Goal: Submit feedback/report problem: Provide input to the site owners about the experience or issues

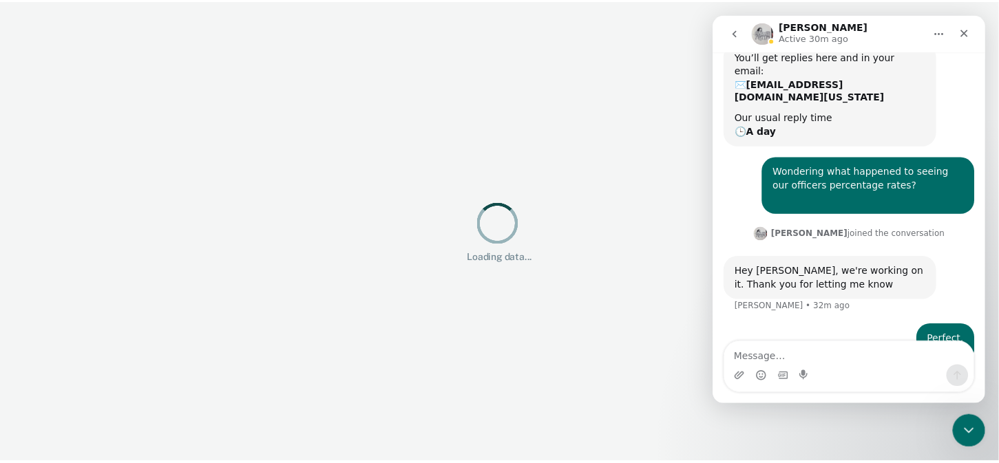
scroll to position [136, 0]
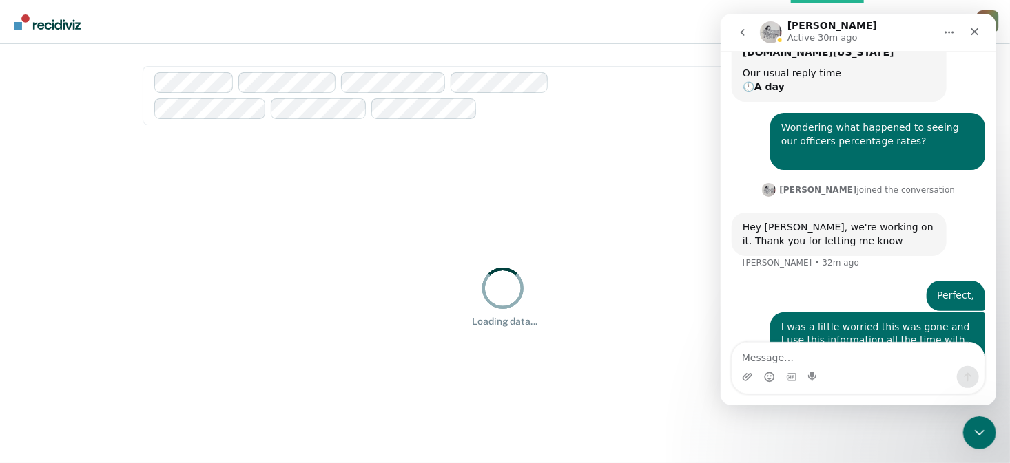
click at [663, 96] on div "Clear supervision officers DISTRICT OFFICE 3" at bounding box center [750, 95] width 210 height 39
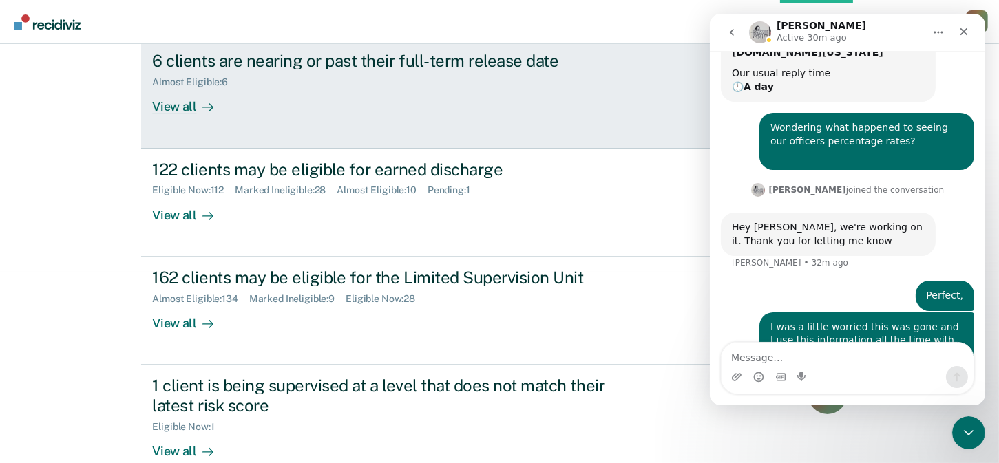
scroll to position [275, 0]
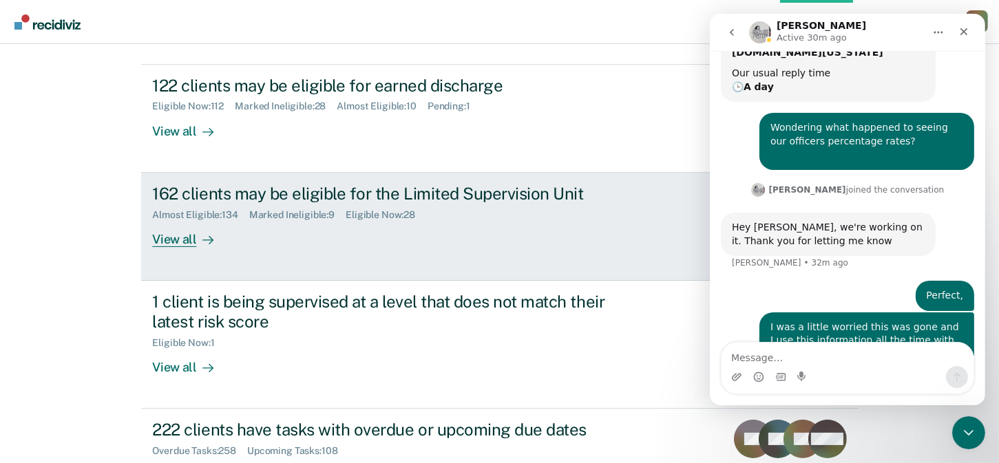
click at [186, 246] on div "View all" at bounding box center [190, 233] width 77 height 27
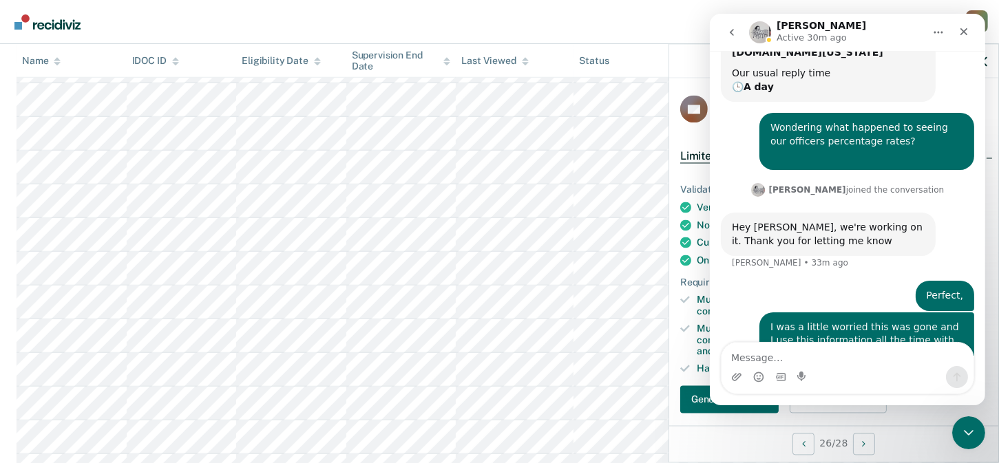
scroll to position [831, 0]
click at [729, 413] on button "Generate Chrono" at bounding box center [729, 400] width 98 height 28
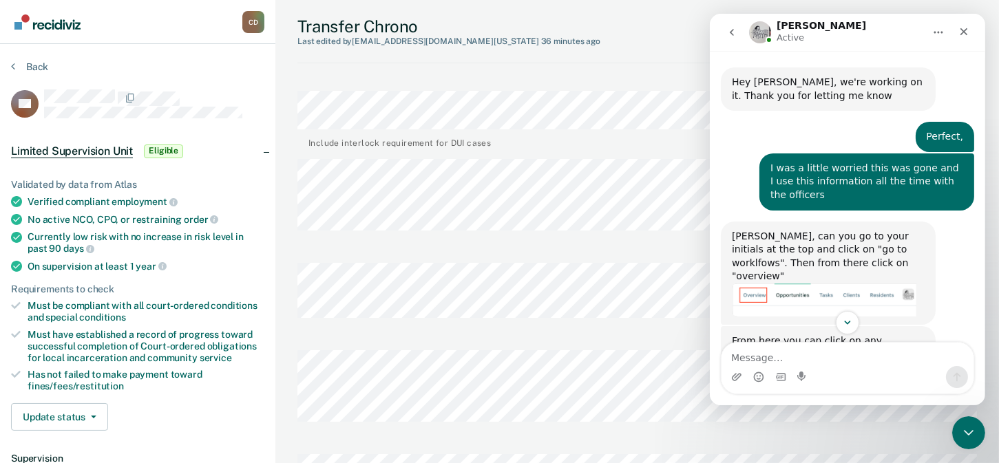
scroll to position [300, 0]
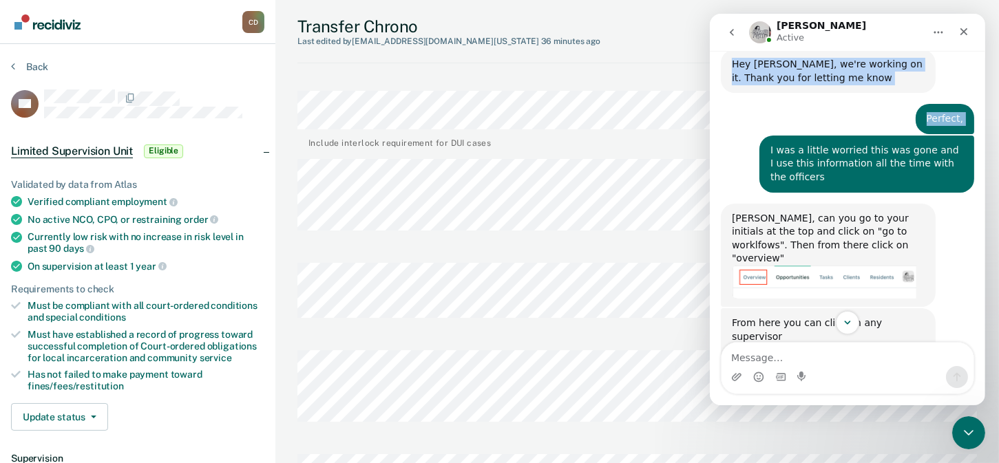
drag, startPoint x: 903, startPoint y: 30, endPoint x: 446, endPoint y: 118, distance: 465.6
click at [709, 118] on html "Kim Active Ask us anything, or share your feedback. Hello, Dennis • 48m ago You…" at bounding box center [846, 210] width 275 height 392
click at [961, 30] on icon "Close" at bounding box center [964, 32] width 8 height 8
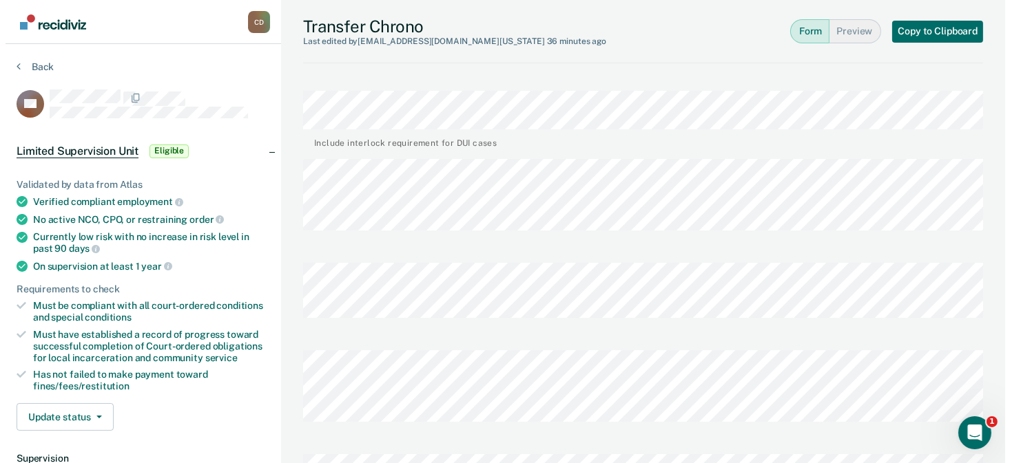
scroll to position [644, 0]
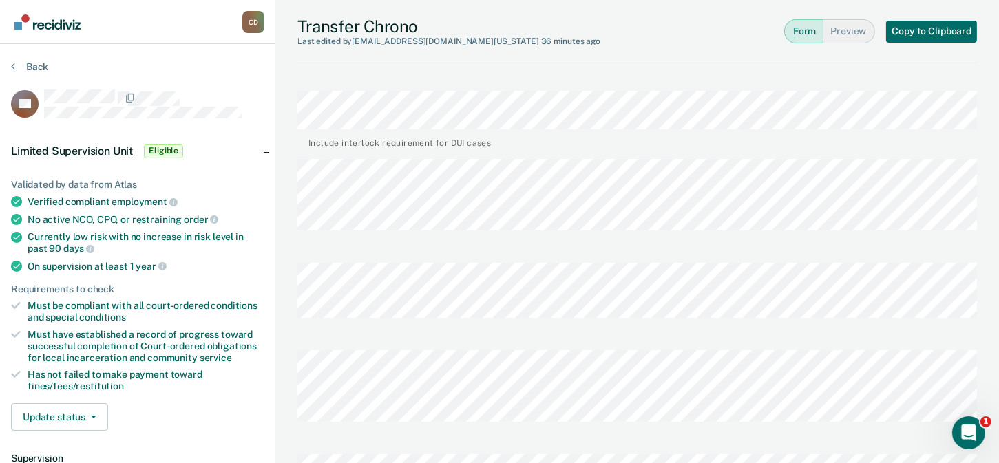
click at [32, 21] on img "Go to Recidiviz Home" at bounding box center [47, 21] width 66 height 15
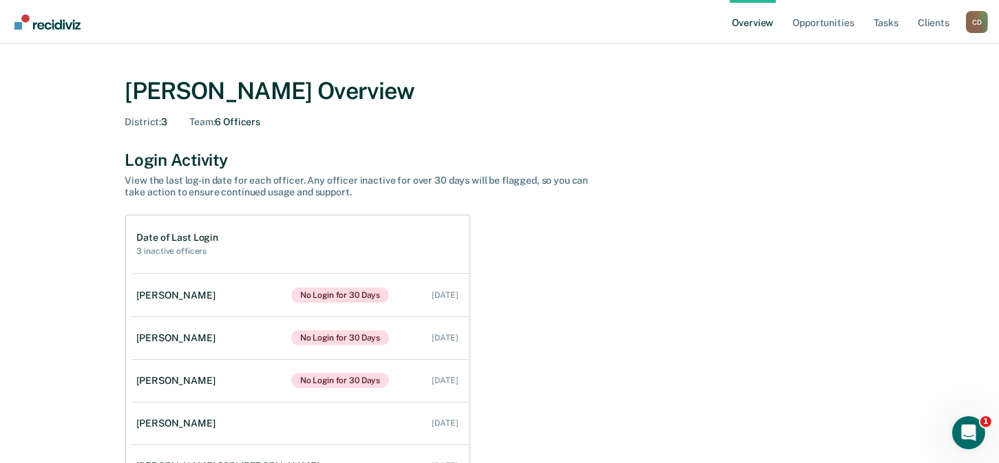
click at [977, 23] on div "C D" at bounding box center [977, 22] width 22 height 22
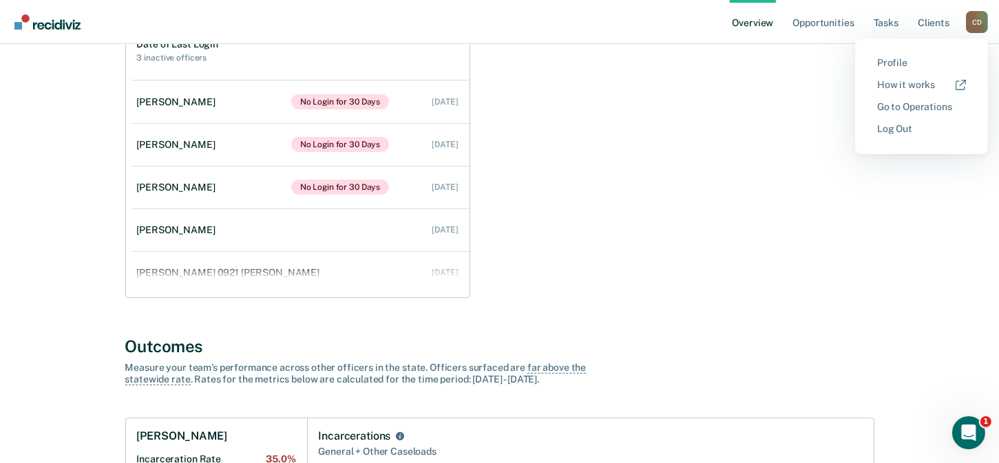
scroll to position [344, 0]
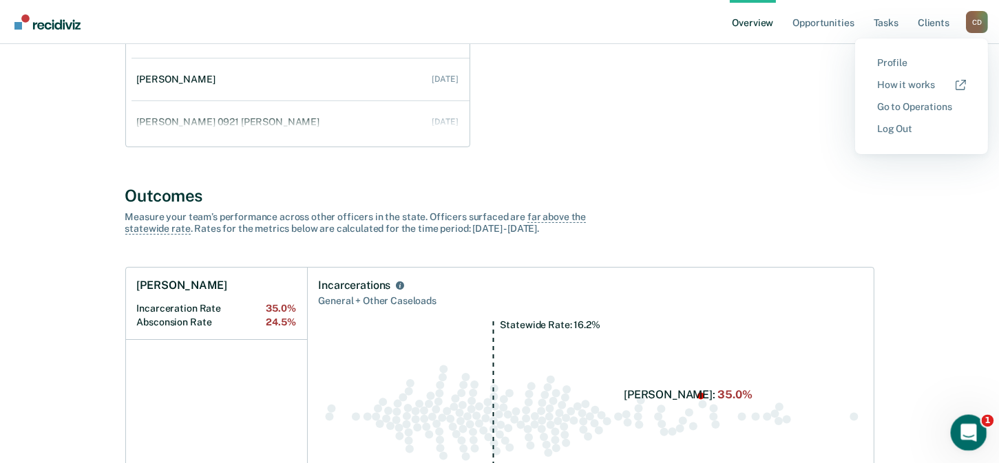
click at [967, 426] on icon "Open Intercom Messenger" at bounding box center [967, 431] width 10 height 11
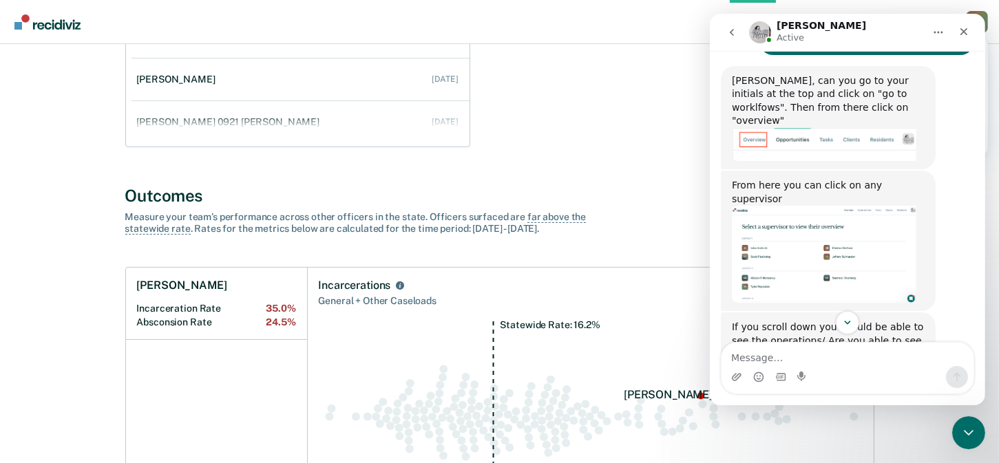
scroll to position [300, 0]
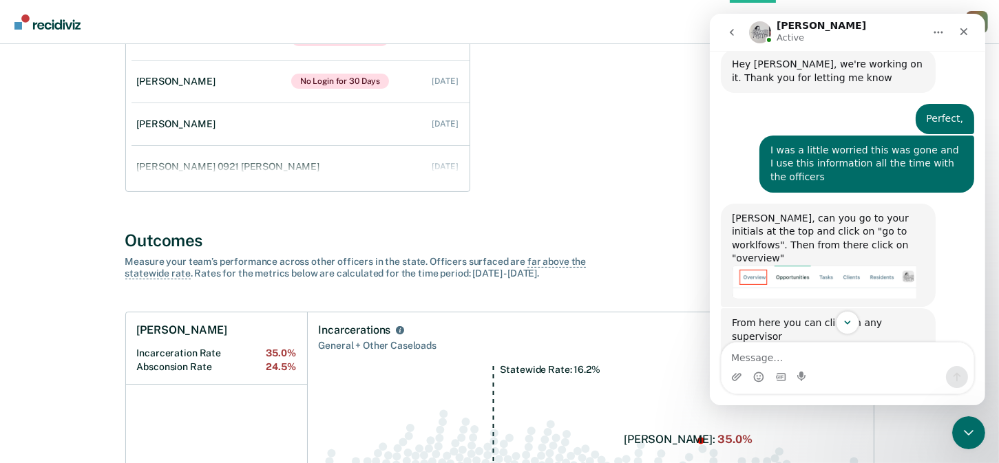
scroll to position [207, 0]
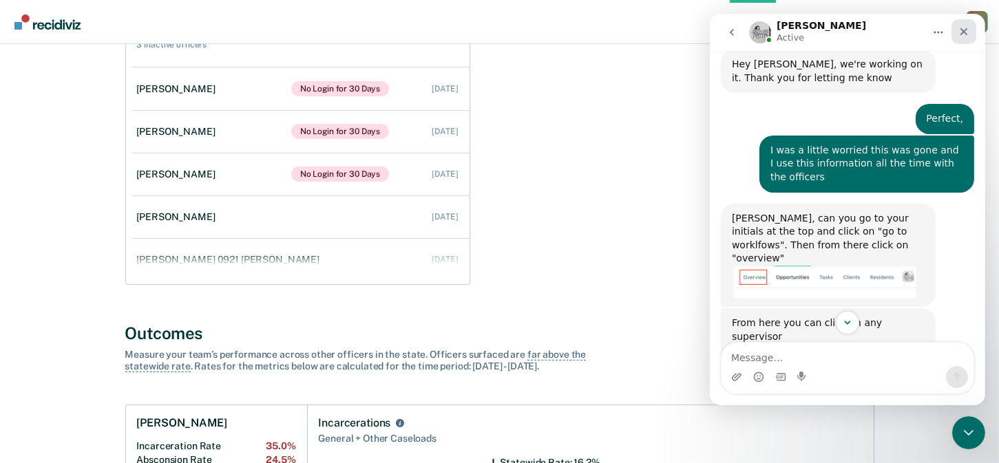
click at [966, 37] on icon "Close" at bounding box center [963, 31] width 11 height 11
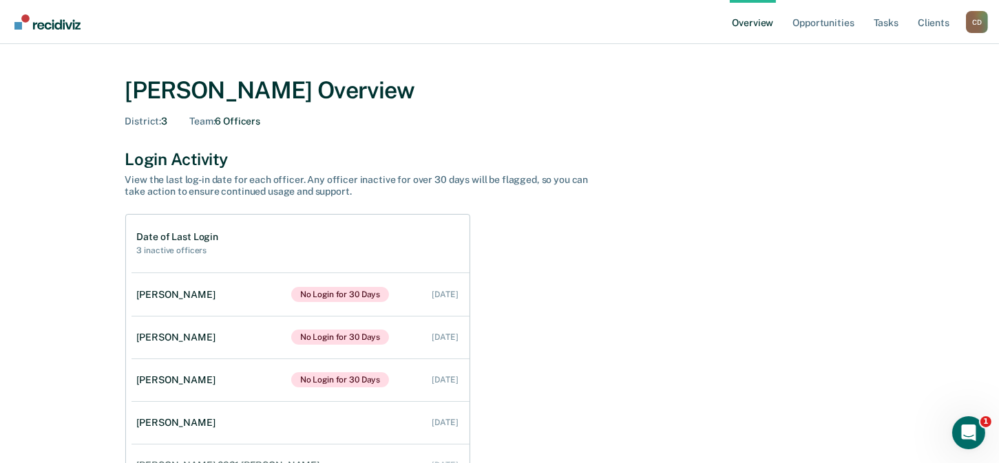
scroll to position [0, 0]
click at [749, 23] on link "Overview" at bounding box center [753, 22] width 47 height 44
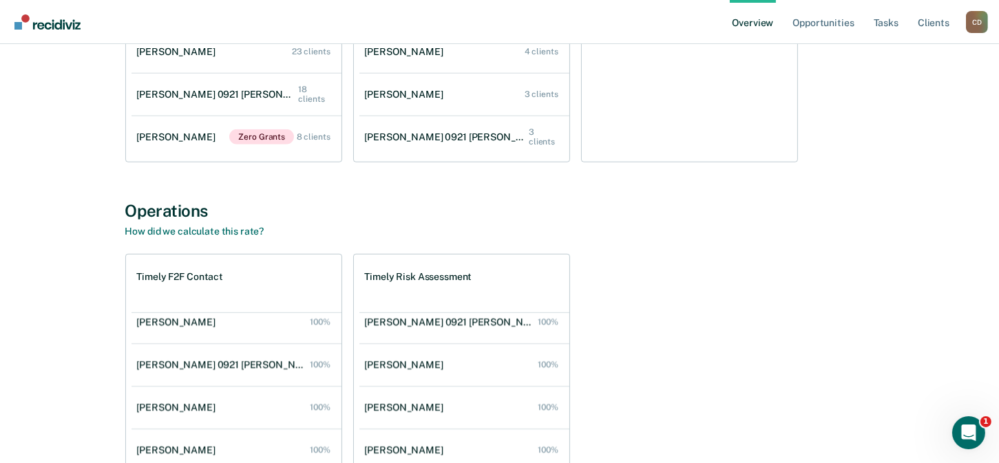
scroll to position [1468, 0]
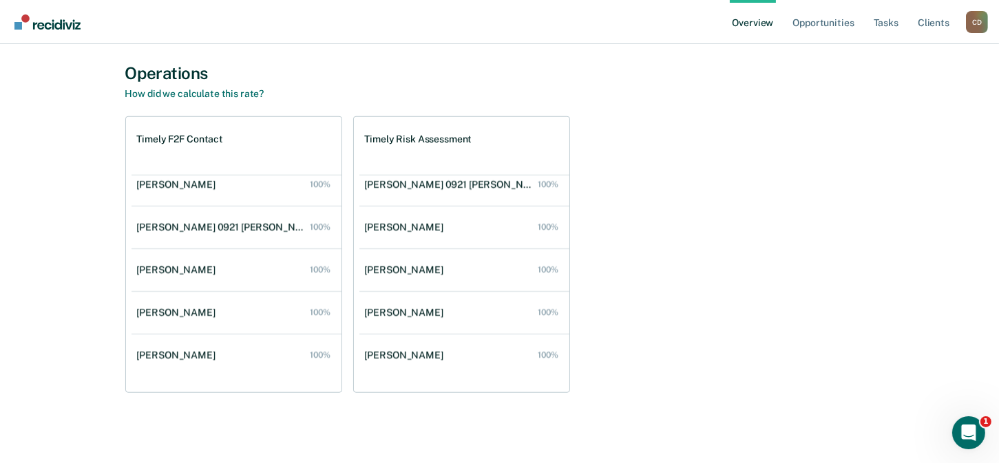
click at [979, 23] on div "C D" at bounding box center [977, 22] width 22 height 22
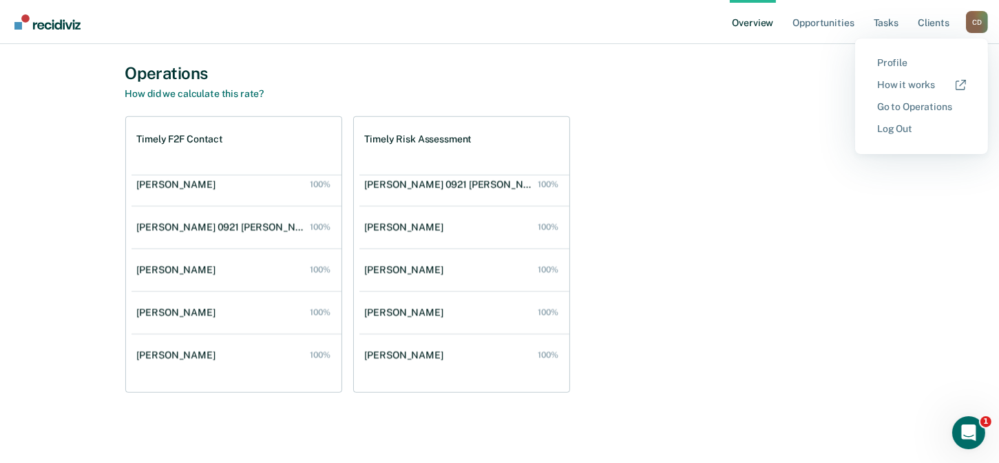
click at [851, 259] on div "Timely F2F Contact Maria Martinez Low Timeliness 0% Michael Otjens 100% Steven …" at bounding box center [499, 254] width 749 height 277
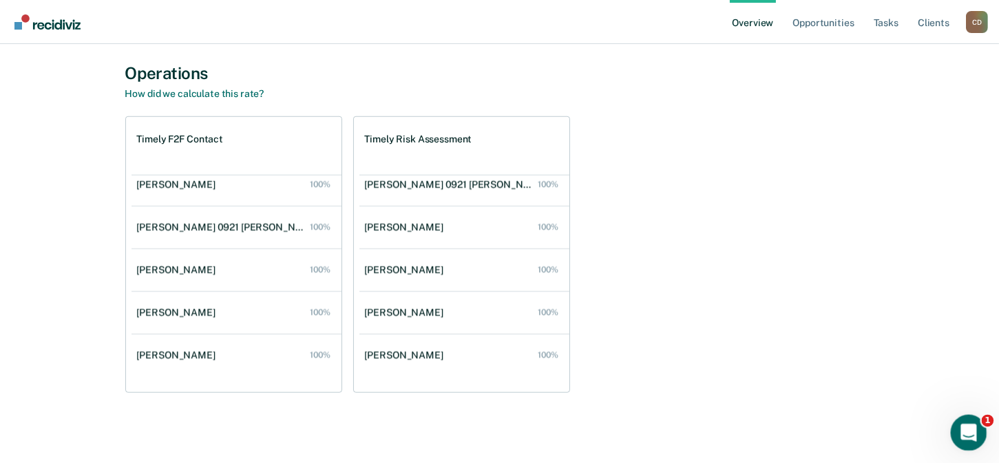
click at [972, 436] on icon "Open Intercom Messenger" at bounding box center [967, 431] width 23 height 23
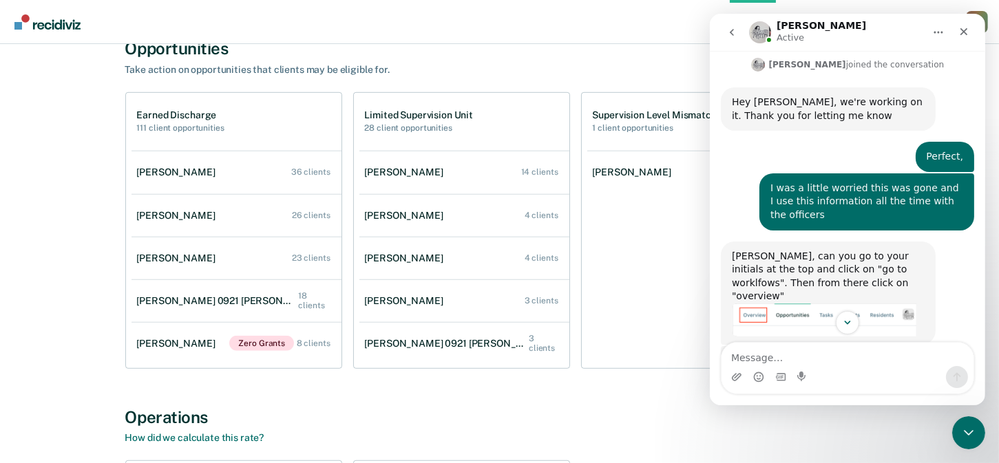
scroll to position [344, 0]
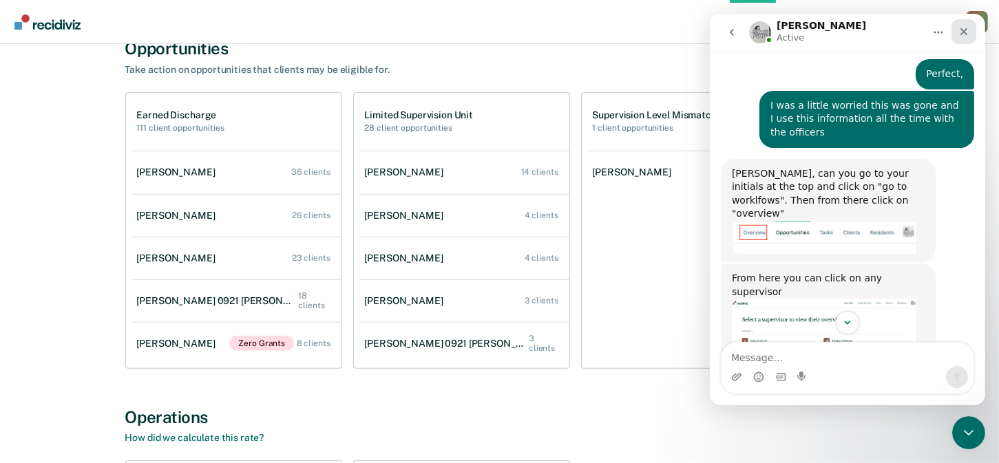
drag, startPoint x: 965, startPoint y: 26, endPoint x: 1656, endPoint y: 46, distance: 691.0
click at [965, 26] on icon "Close" at bounding box center [963, 31] width 11 height 11
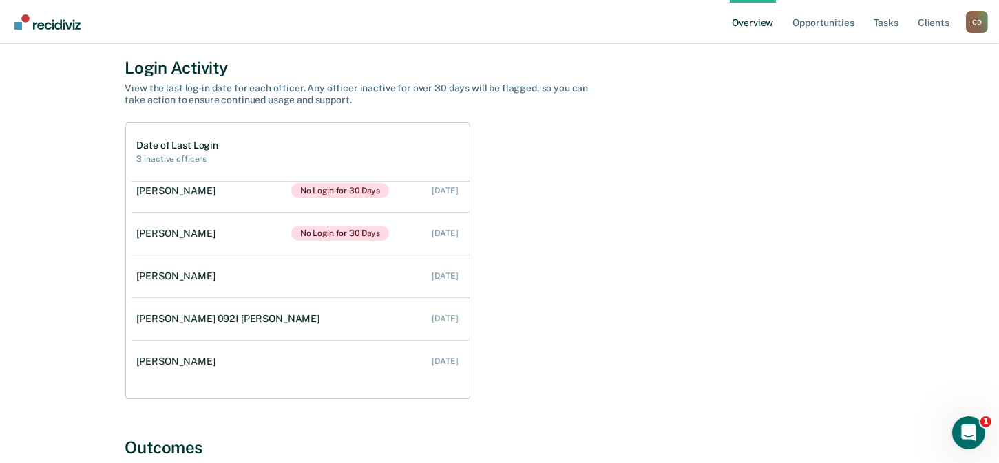
scroll to position [90, 0]
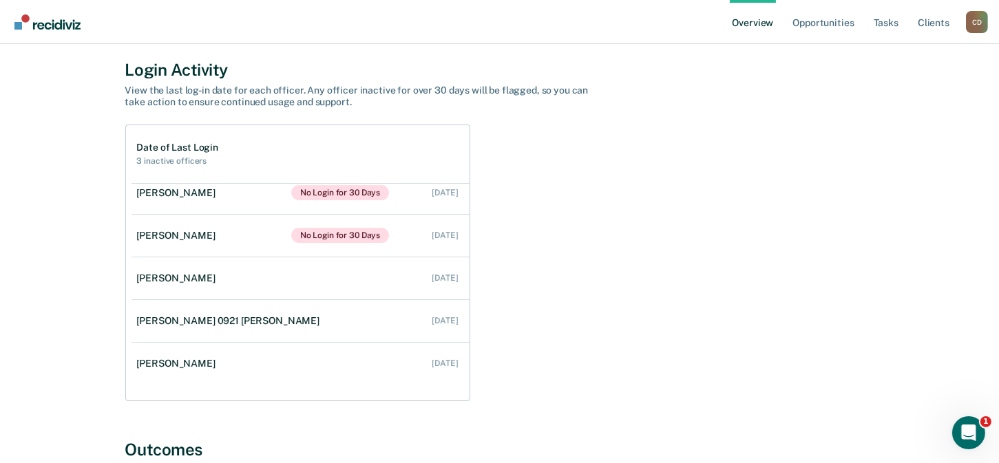
click at [767, 25] on link "Overview" at bounding box center [753, 22] width 47 height 44
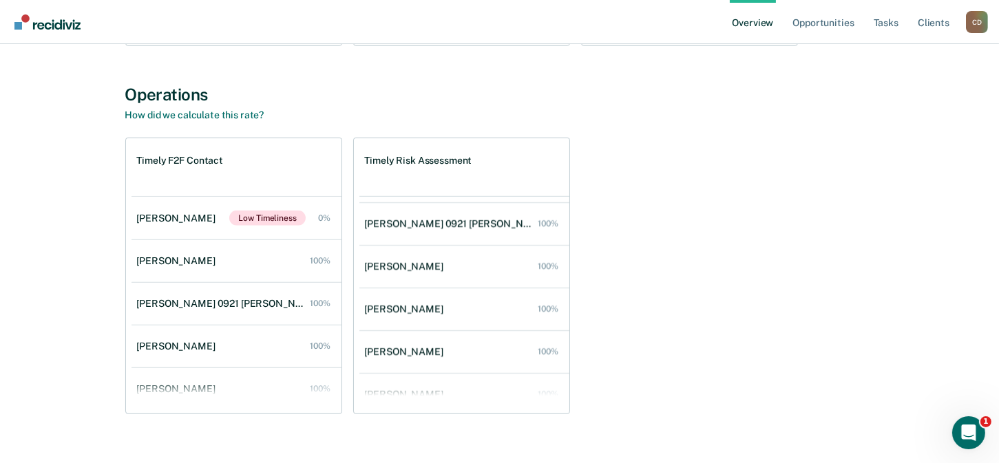
scroll to position [55, 0]
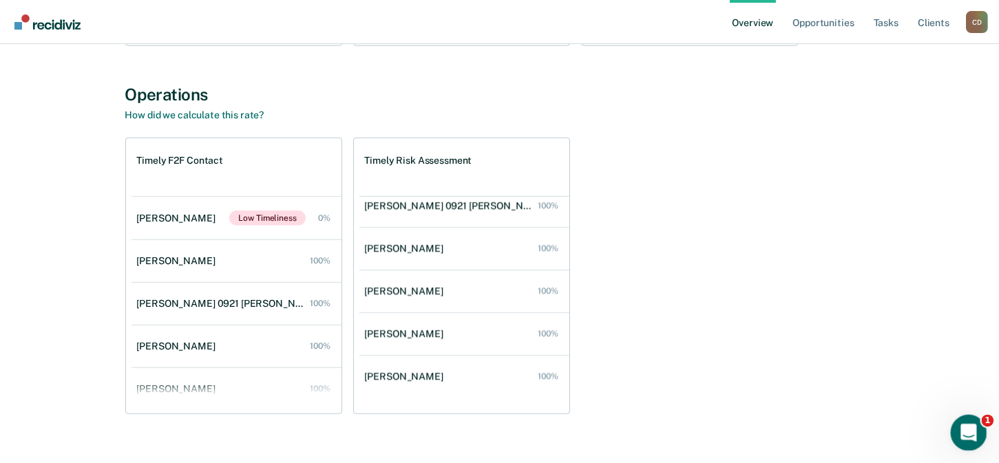
drag, startPoint x: 964, startPoint y: 426, endPoint x: 1859, endPoint y: 822, distance: 978.0
click at [963, 426] on icon "Open Intercom Messenger" at bounding box center [967, 431] width 23 height 23
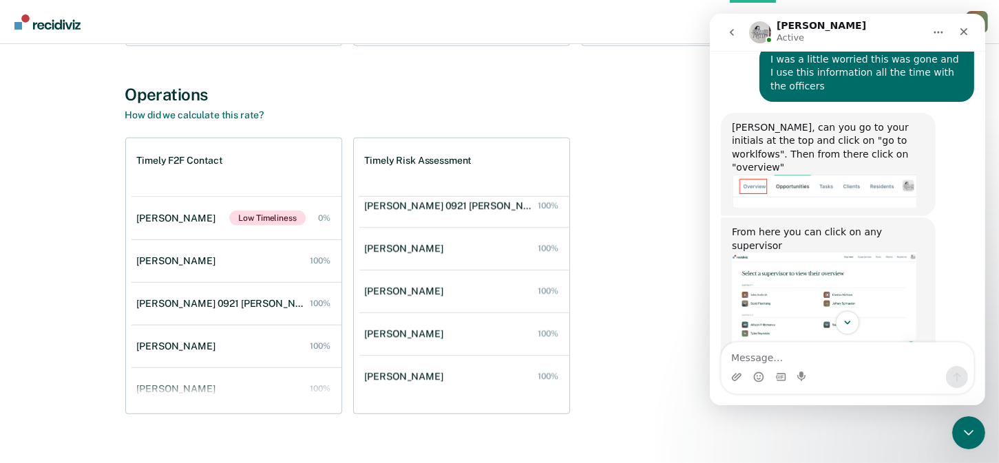
scroll to position [368, 0]
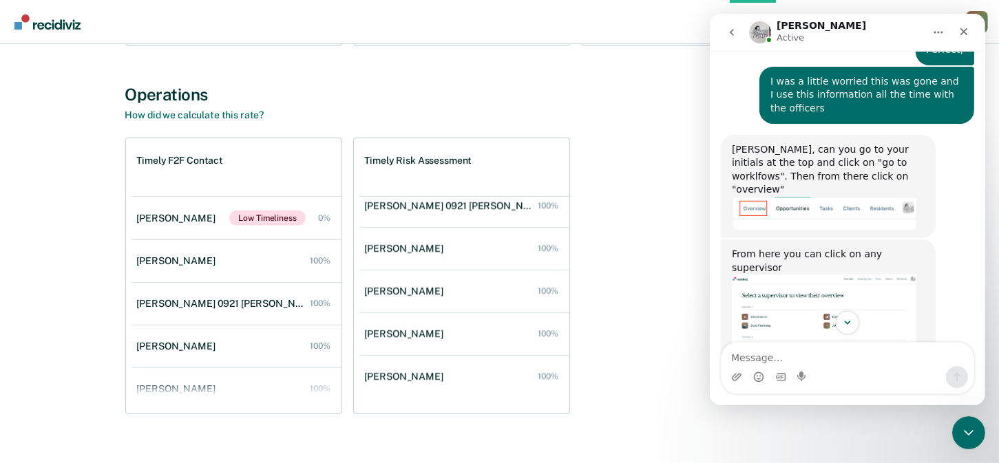
click at [672, 134] on div "Operations How did we calculate this rate? Timely F2F Contact Maria Martinez Lo…" at bounding box center [499, 250] width 749 height 331
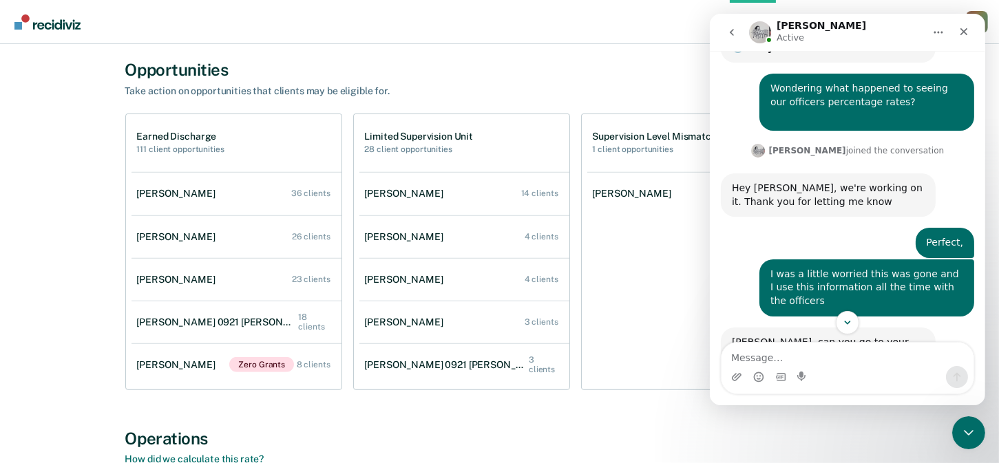
scroll to position [93, 0]
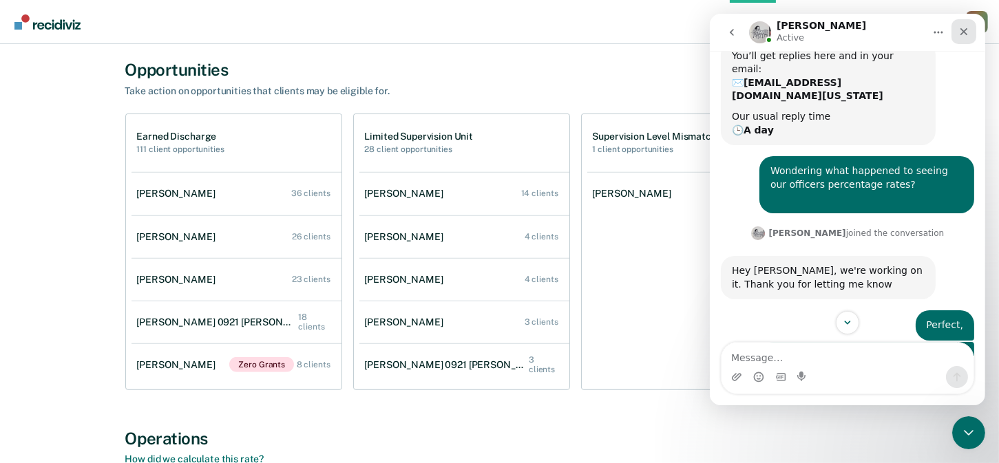
click at [970, 30] on div "Close" at bounding box center [963, 31] width 25 height 25
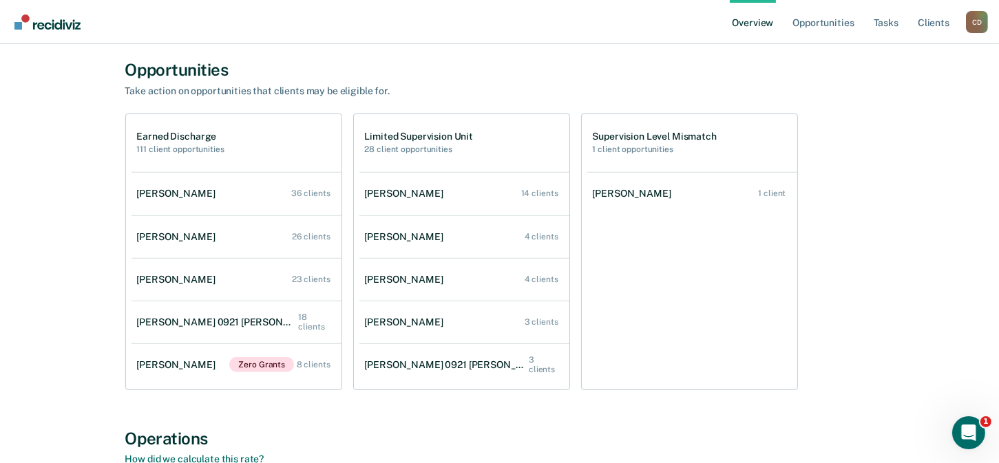
click at [974, 23] on div "C D" at bounding box center [977, 22] width 22 height 22
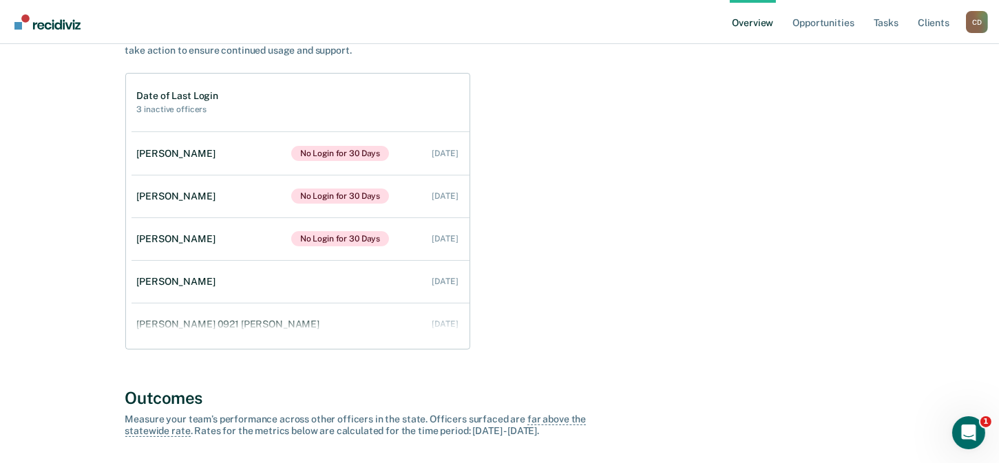
scroll to position [0, 0]
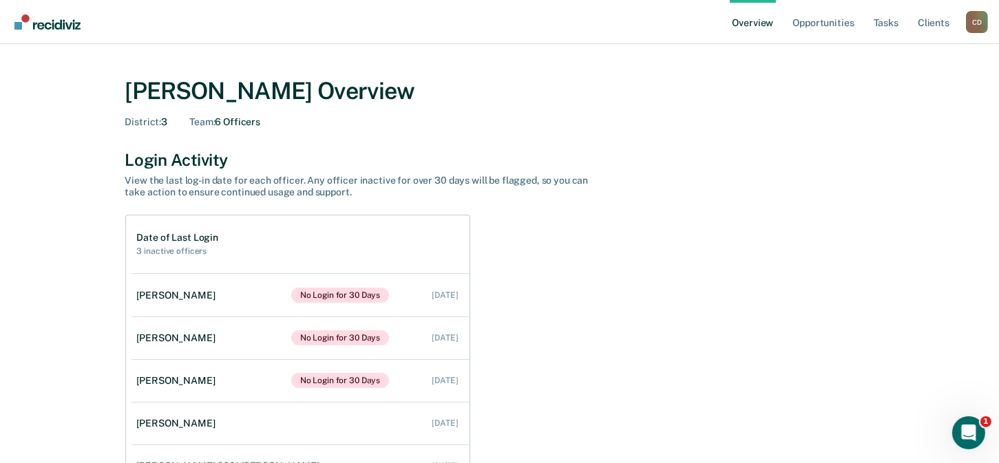
click at [387, 89] on div "[PERSON_NAME] Overview" at bounding box center [499, 91] width 749 height 28
click at [46, 17] on img "Go to Recidiviz Home" at bounding box center [47, 21] width 66 height 15
click at [817, 21] on link "Opportunities" at bounding box center [823, 22] width 67 height 44
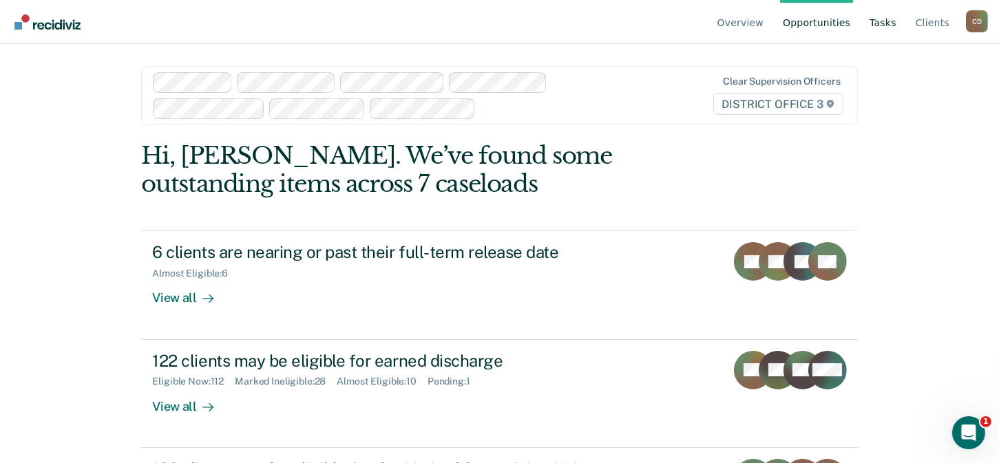
click at [890, 19] on link "Tasks" at bounding box center [883, 22] width 32 height 44
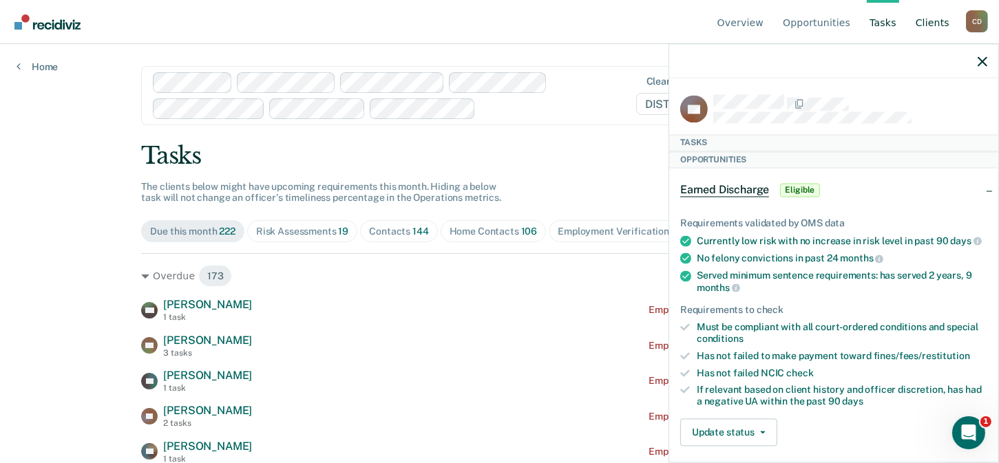
click at [937, 25] on link "Client s" at bounding box center [932, 22] width 39 height 44
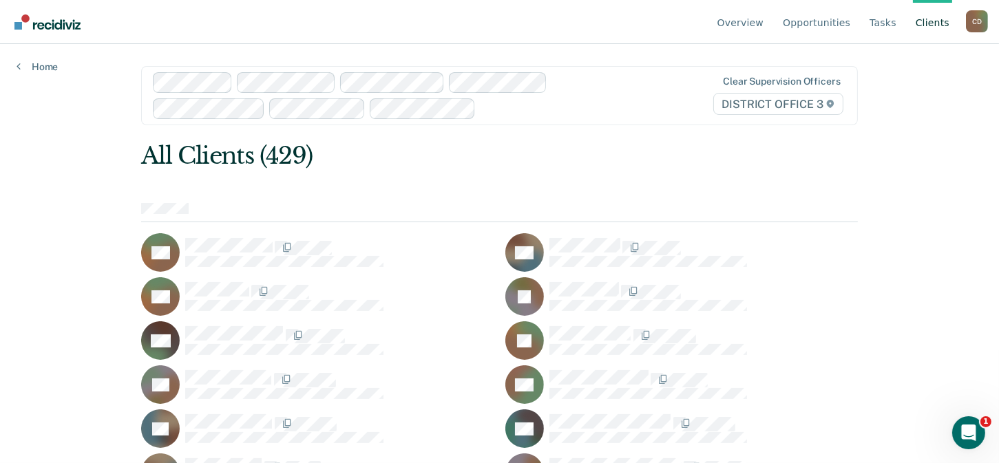
drag, startPoint x: 937, startPoint y: 25, endPoint x: 977, endPoint y: 21, distance: 39.5
click at [977, 21] on div "C D" at bounding box center [977, 21] width 22 height 22
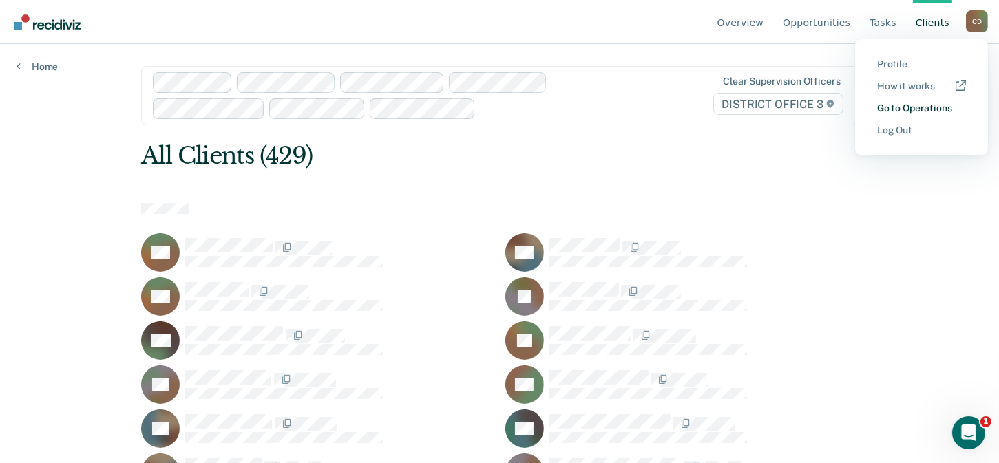
click at [926, 110] on link "Go to Operations" at bounding box center [921, 109] width 89 height 12
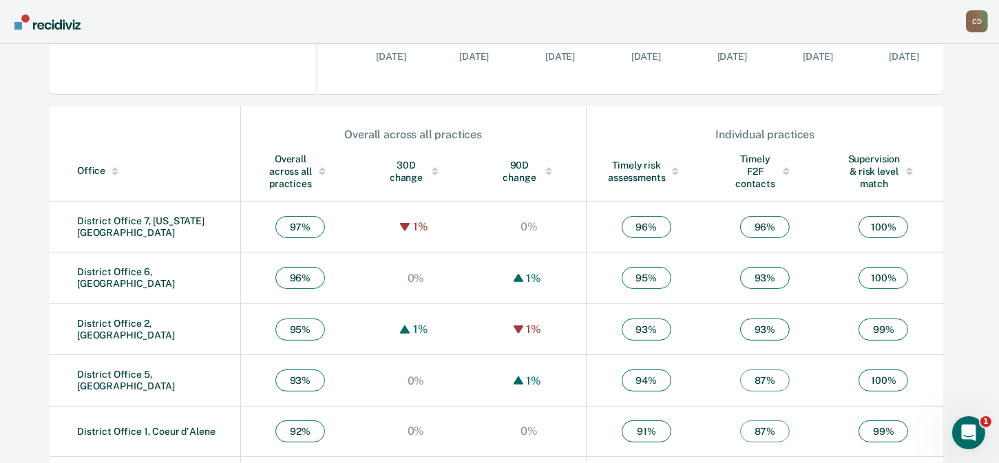
scroll to position [507, 0]
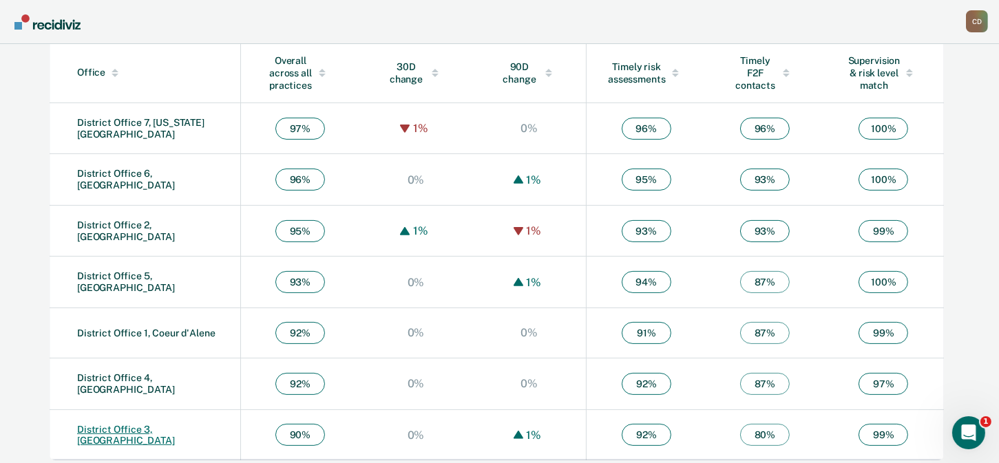
click at [174, 427] on link "District Office 3, Caldwell" at bounding box center [126, 435] width 98 height 23
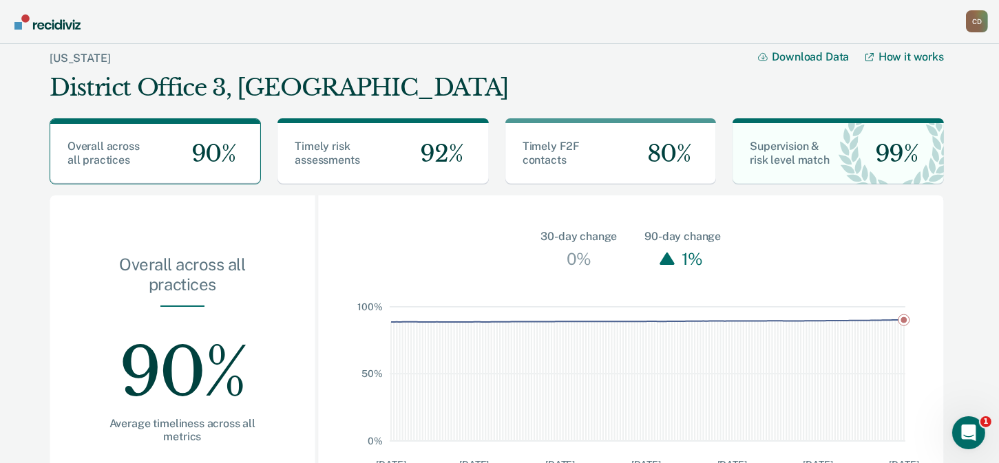
click at [972, 23] on div "C D" at bounding box center [977, 21] width 22 height 22
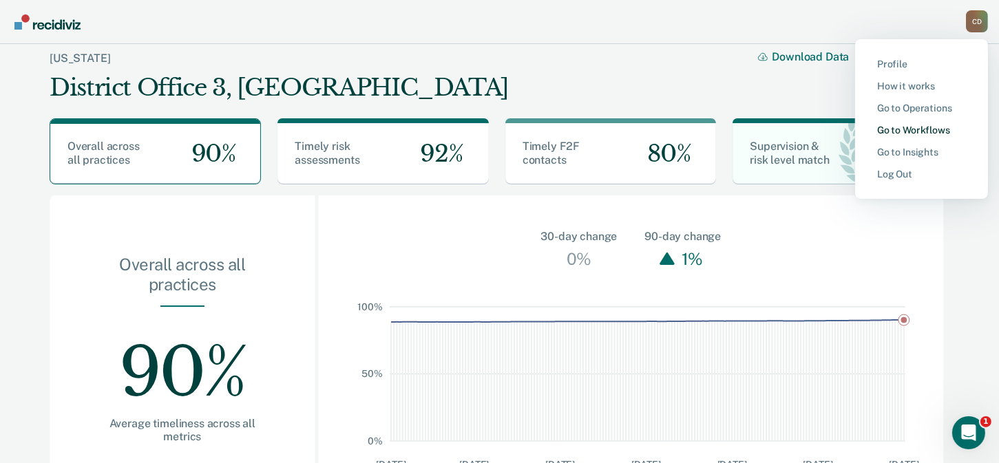
click at [925, 131] on link "Go to Workflows" at bounding box center [921, 131] width 89 height 12
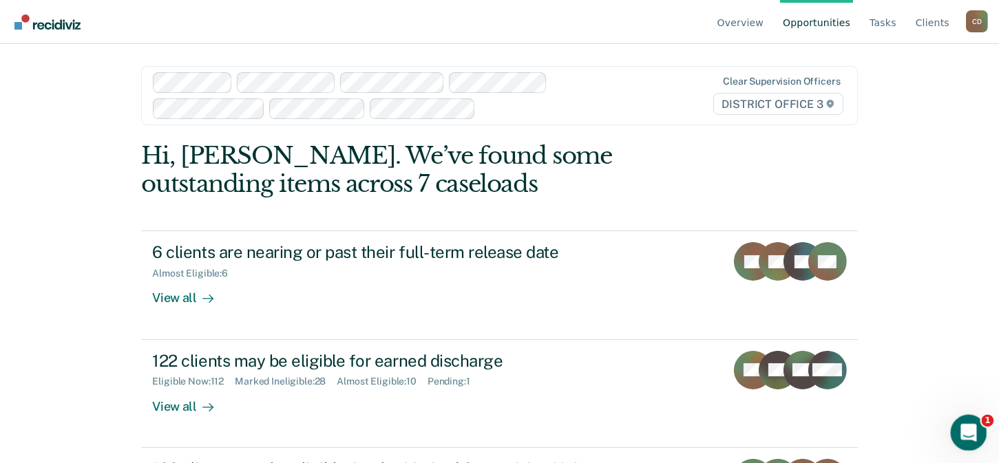
click at [983, 439] on html at bounding box center [966, 431] width 33 height 33
click at [958, 426] on div "Open Intercom Messenger" at bounding box center [966, 430] width 45 height 45
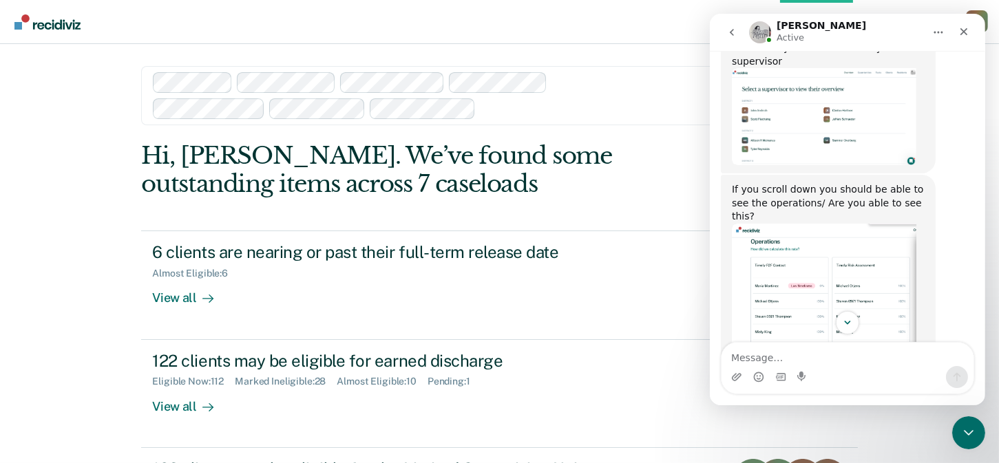
scroll to position [644, 0]
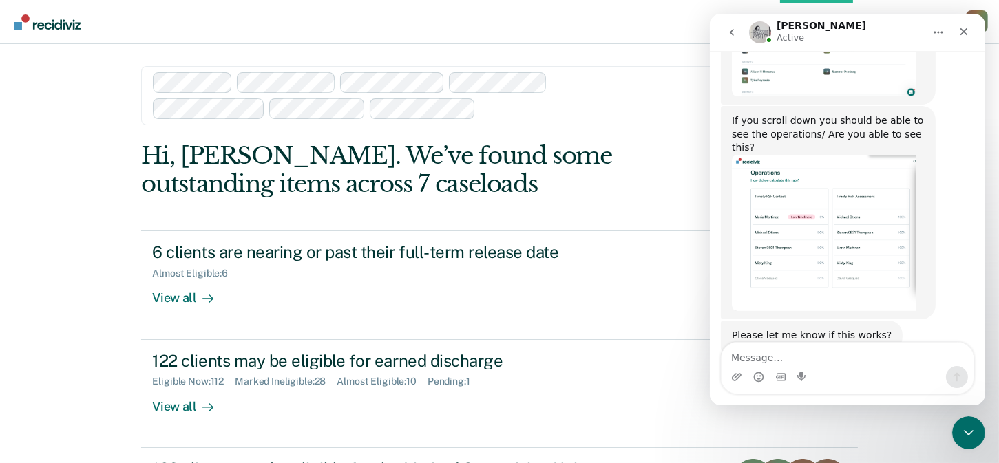
click at [771, 359] on textarea "Message…" at bounding box center [847, 354] width 252 height 23
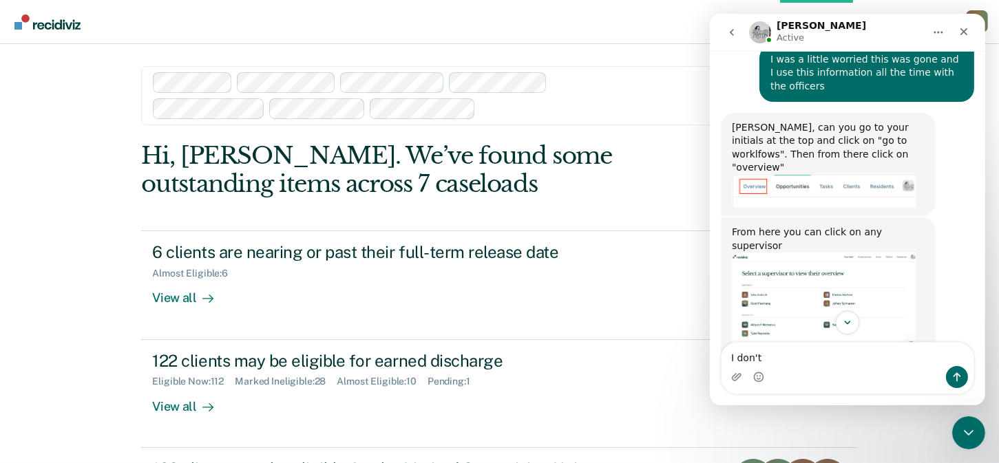
scroll to position [368, 0]
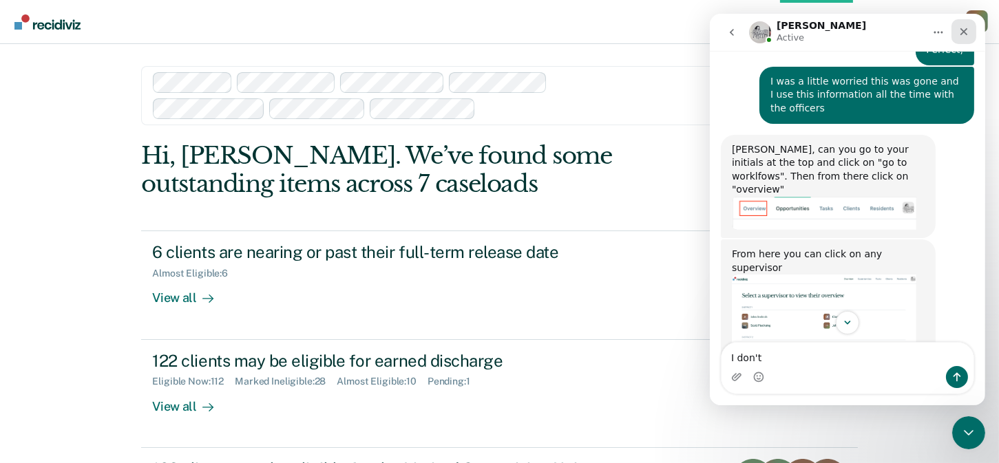
type textarea "I don't"
click at [961, 32] on icon "Close" at bounding box center [963, 31] width 11 height 11
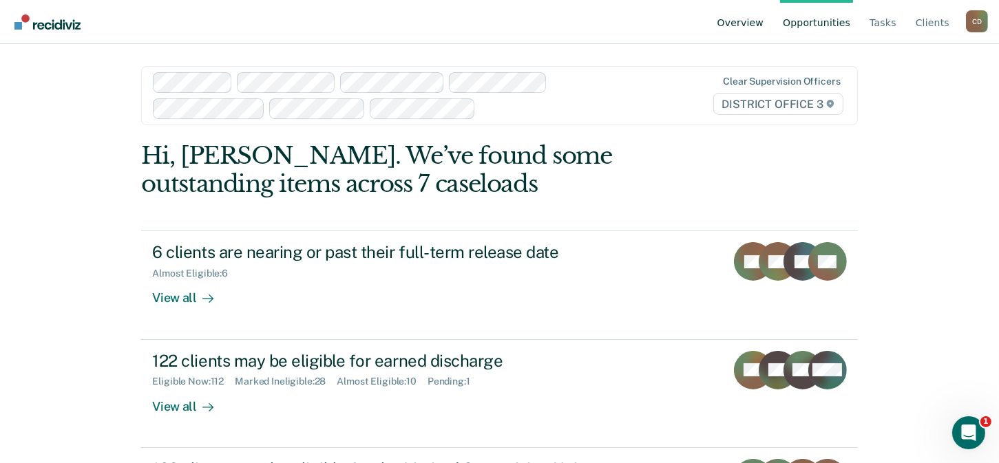
click at [748, 18] on link "Overview" at bounding box center [741, 22] width 52 height 44
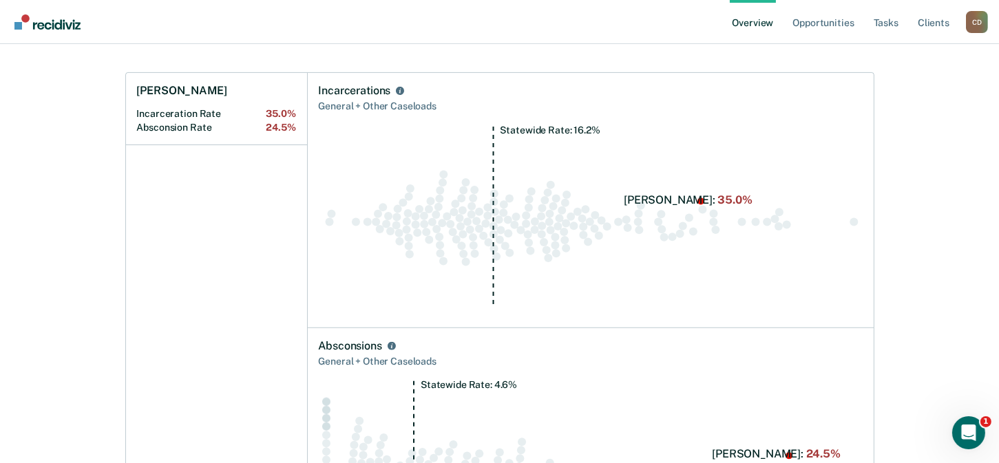
scroll to position [620, 0]
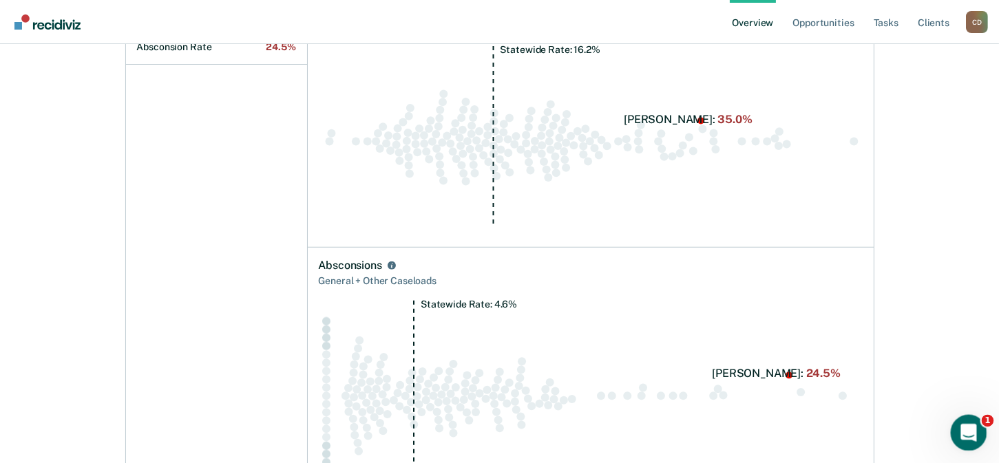
drag, startPoint x: 970, startPoint y: 438, endPoint x: 953, endPoint y: 429, distance: 19.4
click at [969, 437] on icon "Open Intercom Messenger" at bounding box center [967, 431] width 23 height 23
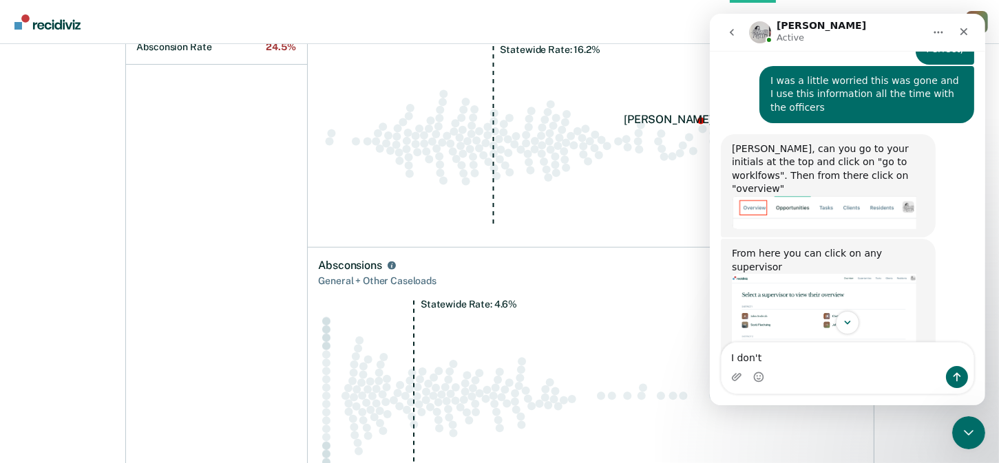
scroll to position [368, 0]
click at [961, 29] on icon "Close" at bounding box center [964, 32] width 8 height 8
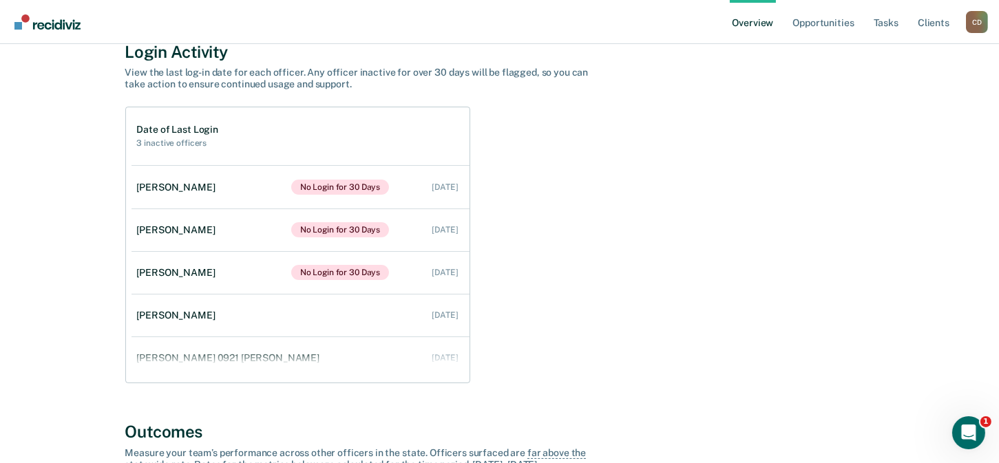
scroll to position [0, 0]
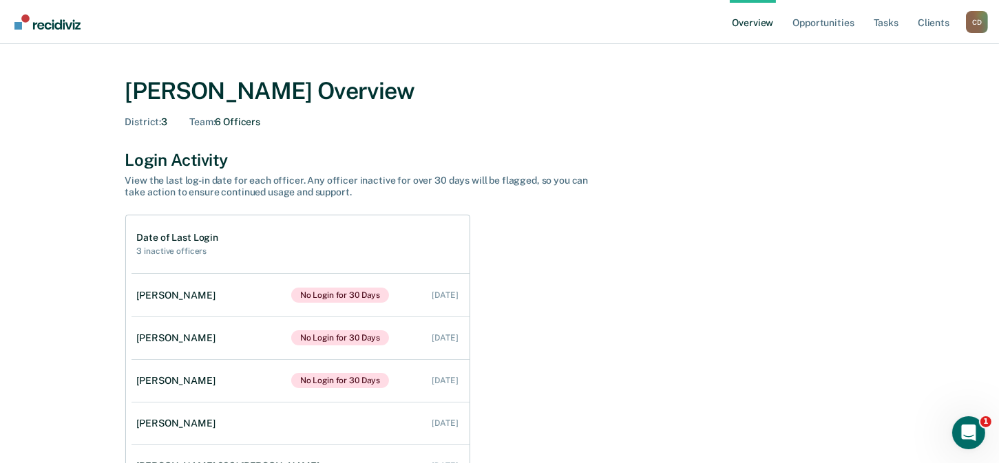
click at [145, 121] on span "District :" at bounding box center [143, 121] width 37 height 11
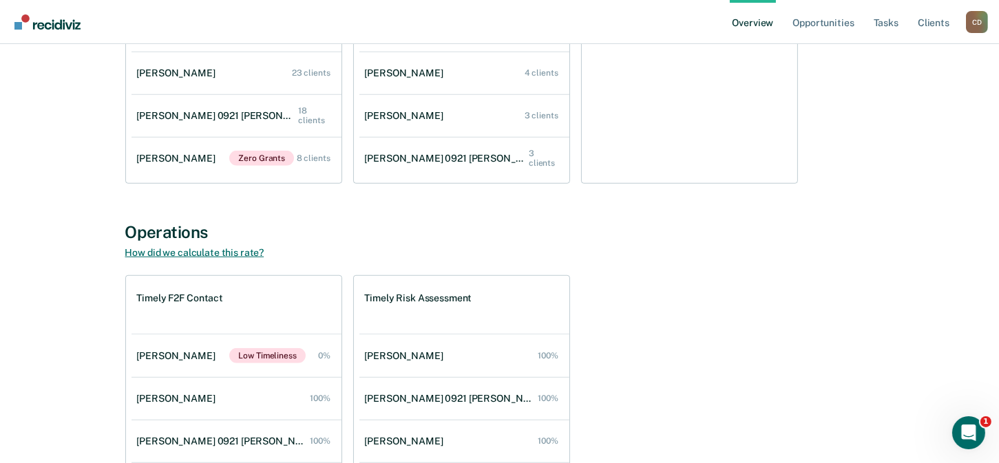
click at [178, 252] on link "How did we calculate this rate?" at bounding box center [194, 252] width 139 height 11
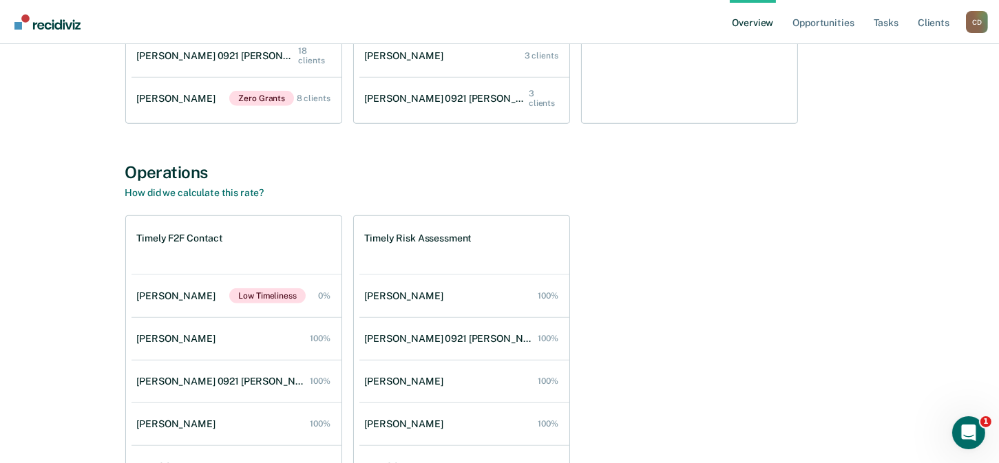
scroll to position [1261, 0]
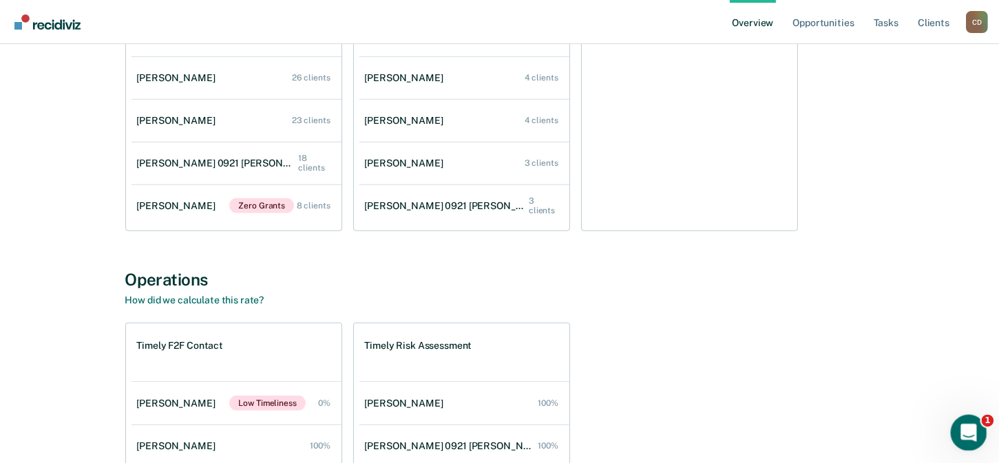
click at [965, 430] on icon "Open Intercom Messenger" at bounding box center [967, 431] width 23 height 23
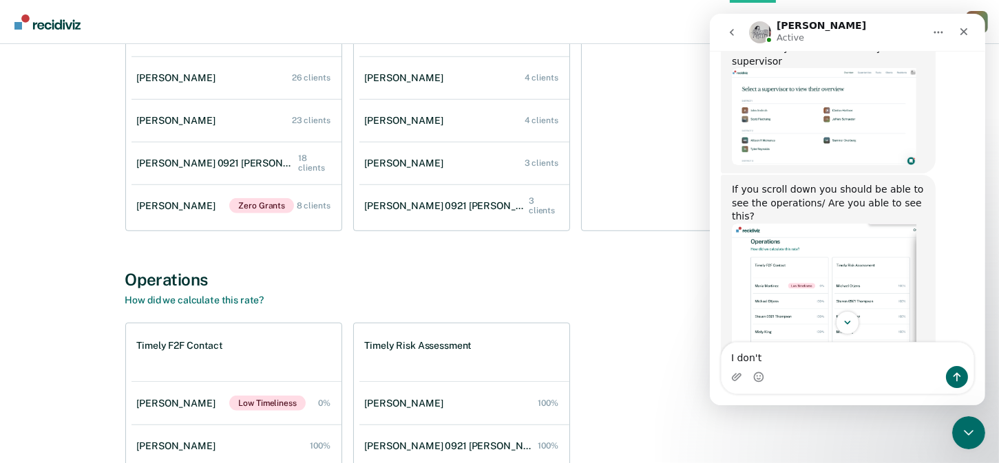
scroll to position [506, 0]
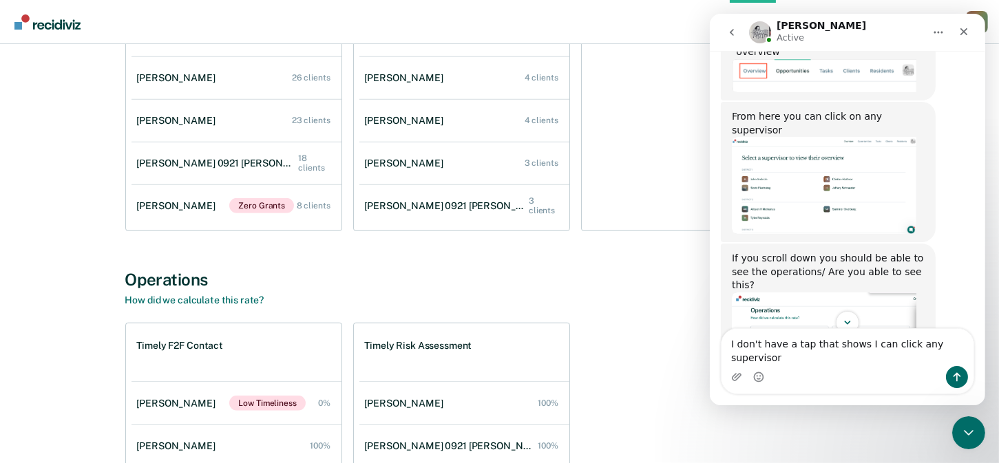
type textarea "I don't have a tap that shows I can click any supervisors"
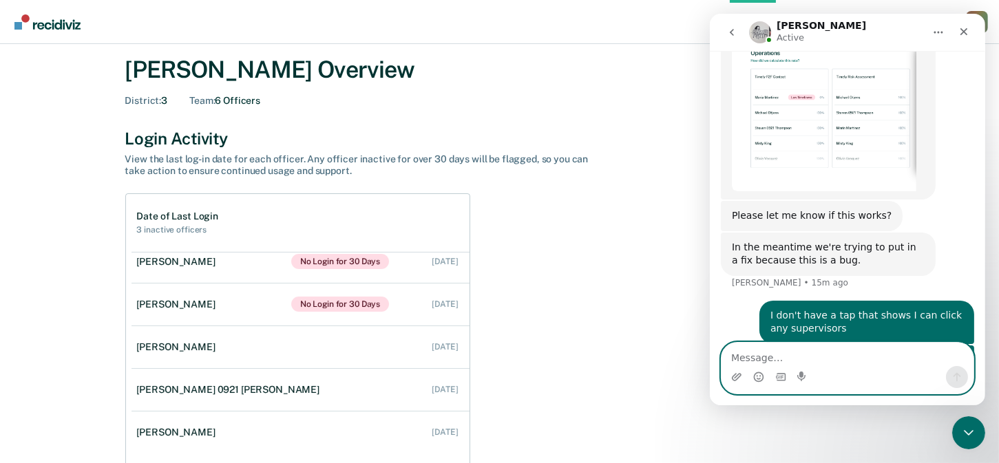
scroll to position [0, 0]
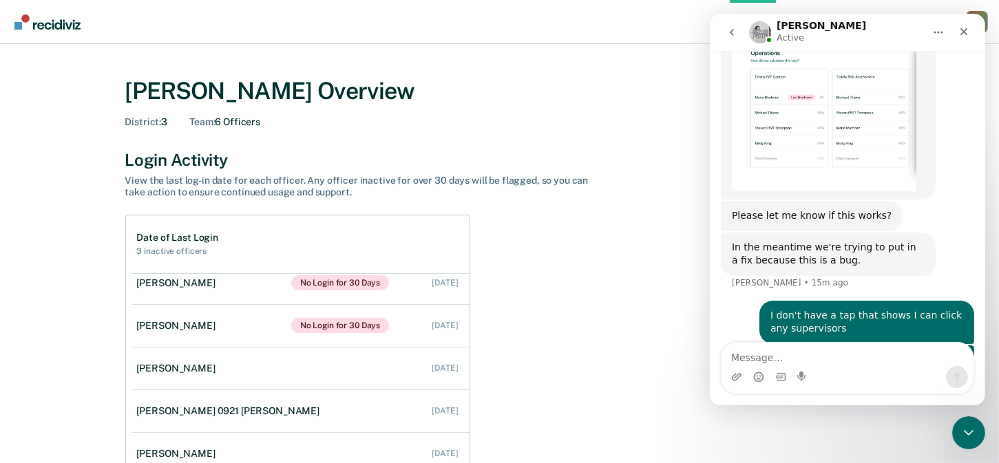
click at [181, 94] on div "[PERSON_NAME] Overview" at bounding box center [499, 91] width 749 height 28
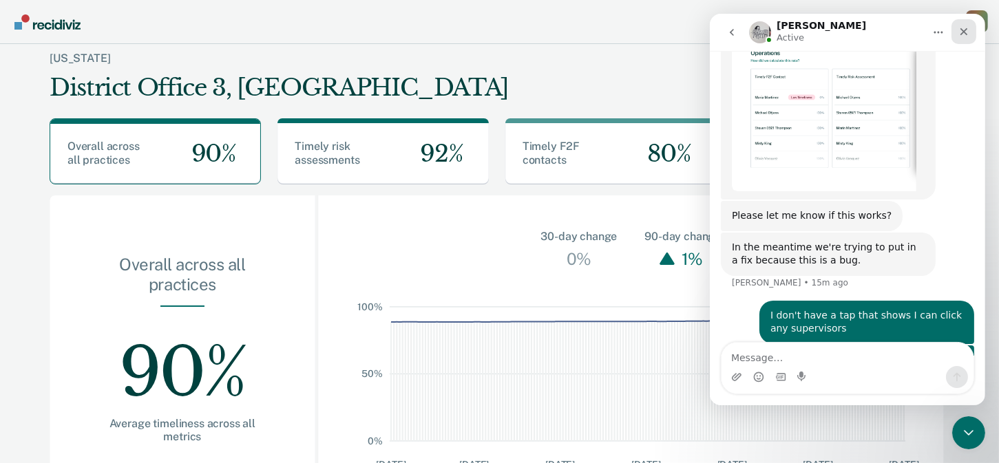
click at [968, 34] on icon "Close" at bounding box center [963, 31] width 11 height 11
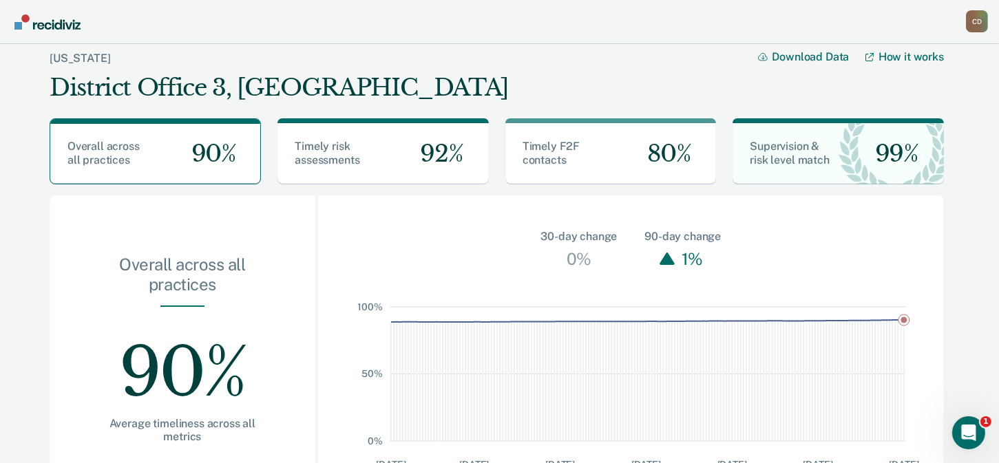
click at [972, 19] on div "C D" at bounding box center [977, 21] width 22 height 22
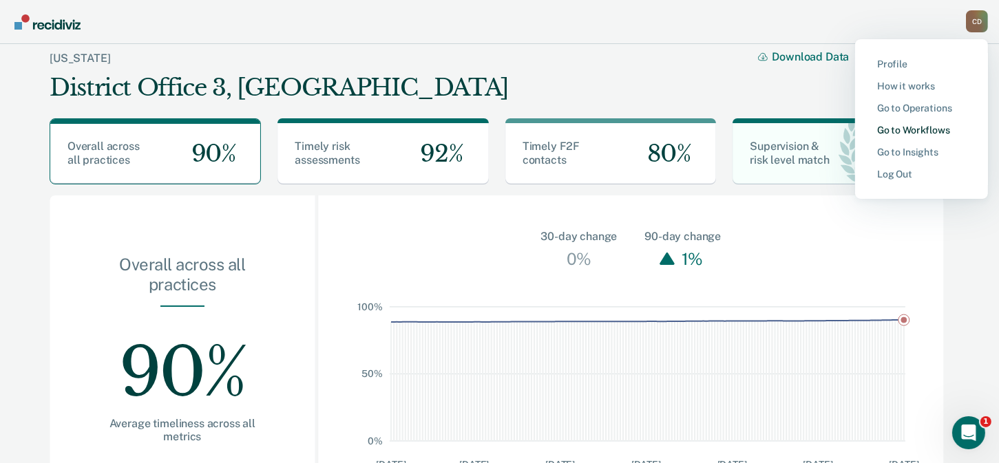
click at [932, 132] on link "Go to Workflows" at bounding box center [921, 131] width 89 height 12
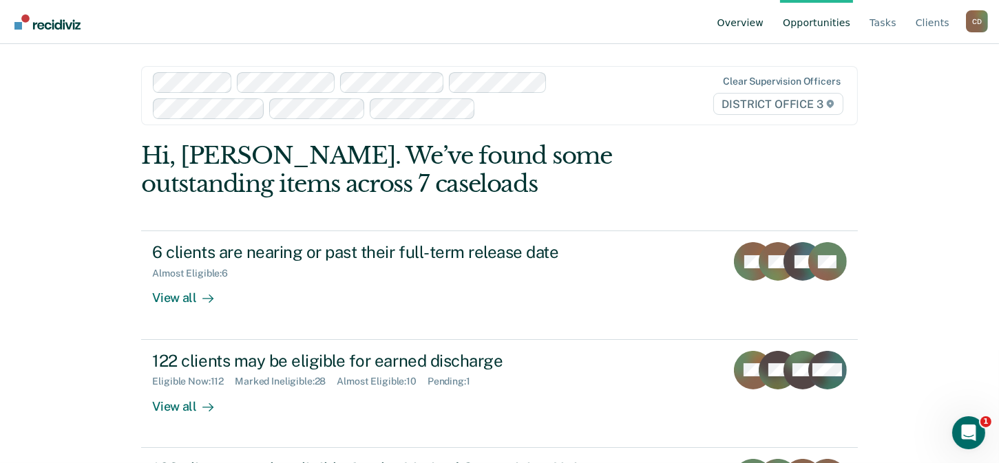
click at [743, 23] on link "Overview" at bounding box center [741, 22] width 52 height 44
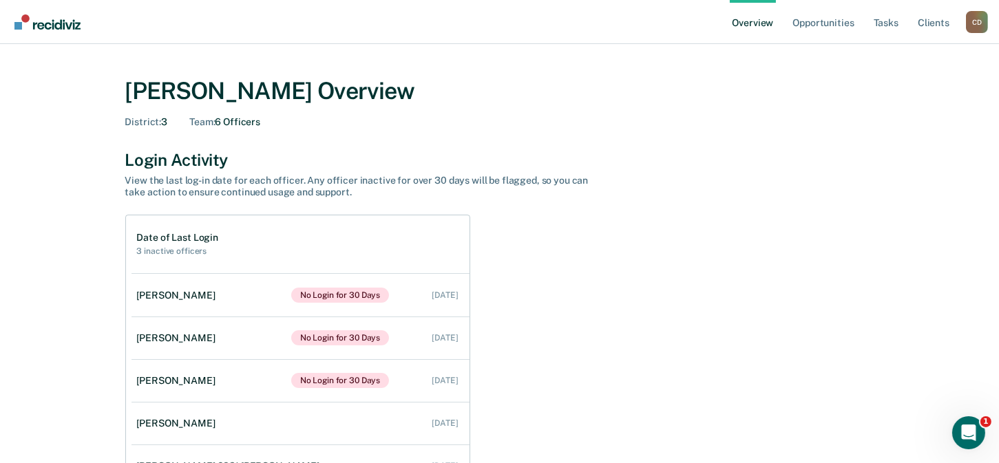
click at [974, 21] on div "C D" at bounding box center [977, 22] width 22 height 22
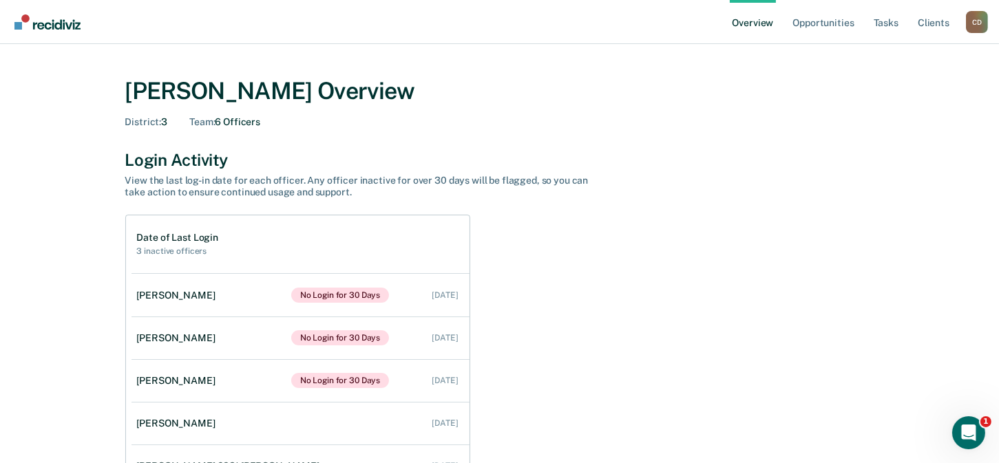
click at [971, 25] on div "C D" at bounding box center [977, 22] width 22 height 22
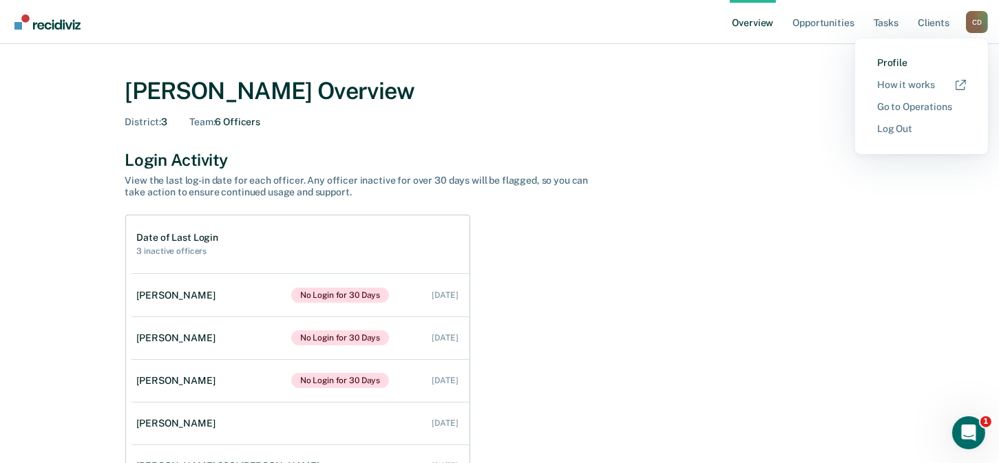
click at [893, 63] on link "Profile" at bounding box center [921, 63] width 89 height 12
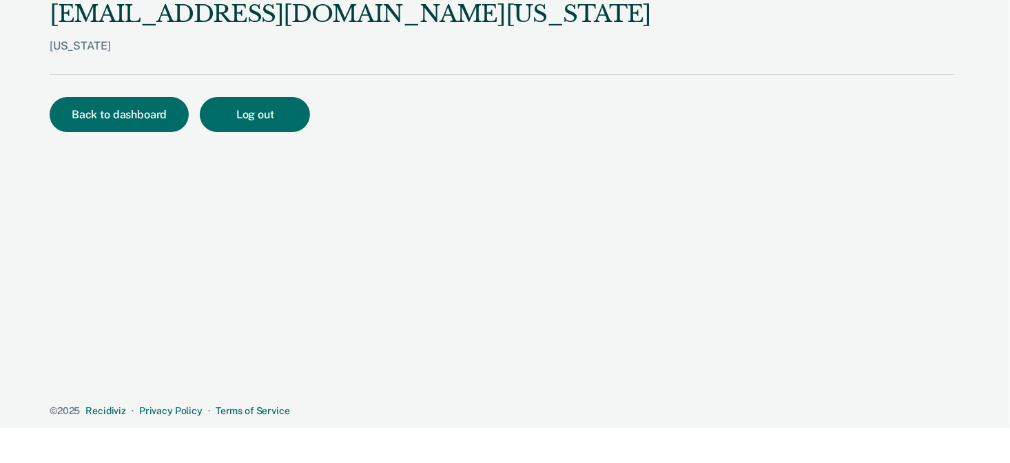
scroll to position [720, 0]
click at [229, 116] on button "Log out" at bounding box center [255, 114] width 110 height 35
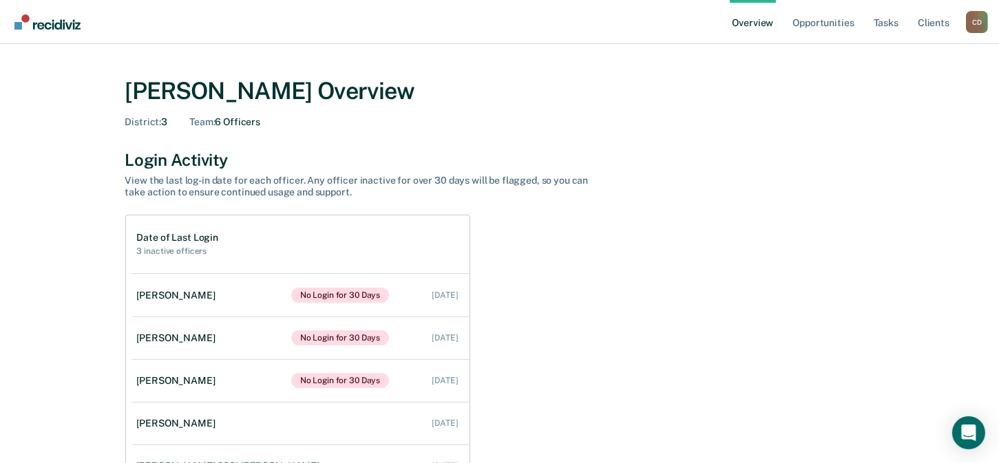
click at [972, 19] on div "C D" at bounding box center [977, 22] width 22 height 22
click at [28, 25] on img "Go to Recidiviz Home" at bounding box center [47, 21] width 66 height 15
click at [977, 17] on div "C D" at bounding box center [977, 22] width 22 height 22
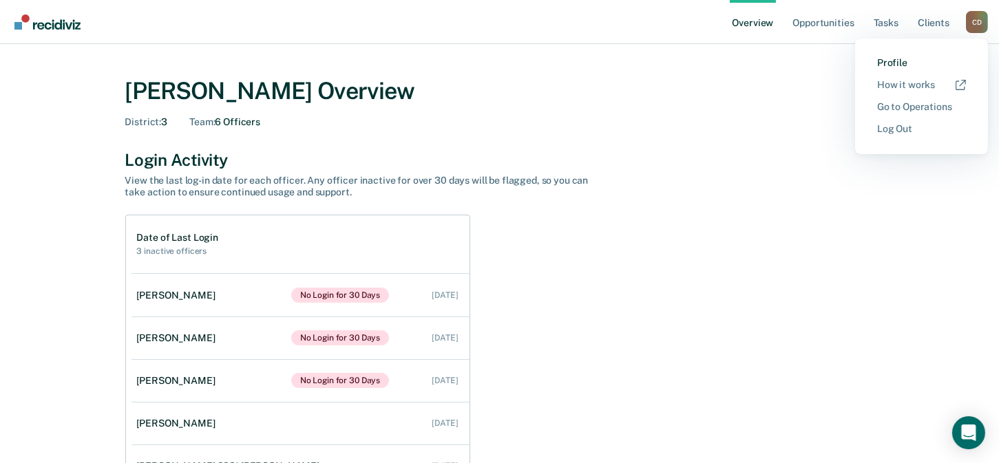
click at [888, 59] on link "Profile" at bounding box center [921, 63] width 89 height 12
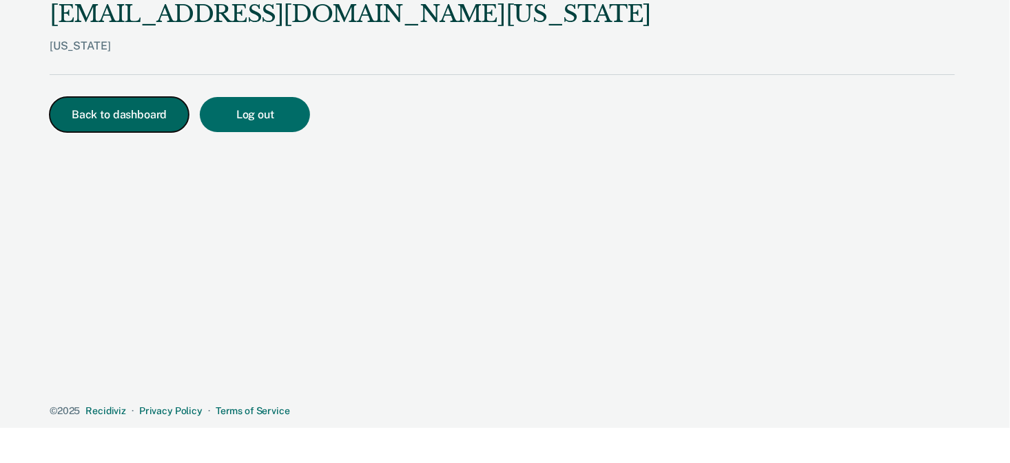
click at [121, 116] on button "Back to dashboard" at bounding box center [119, 114] width 139 height 35
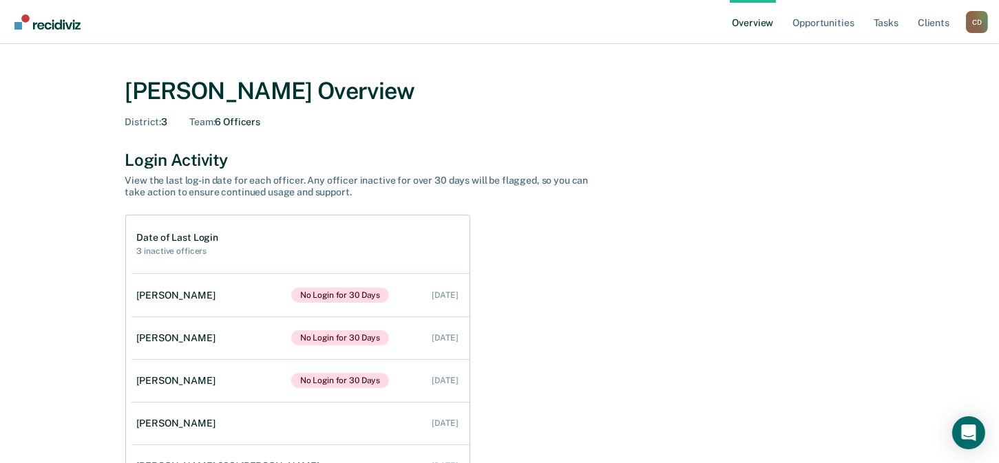
click at [740, 1] on link "Overview" at bounding box center [753, 22] width 47 height 44
click at [745, 21] on link "Overview" at bounding box center [753, 22] width 47 height 44
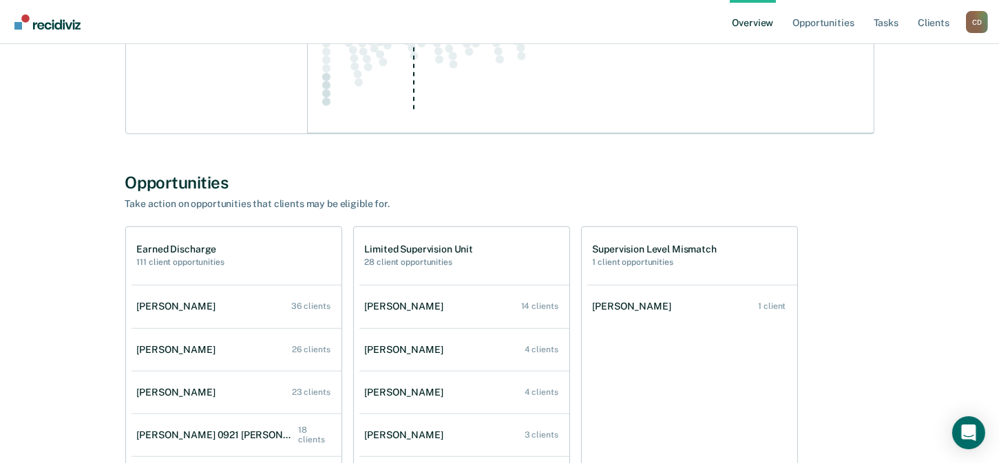
scroll to position [986, 0]
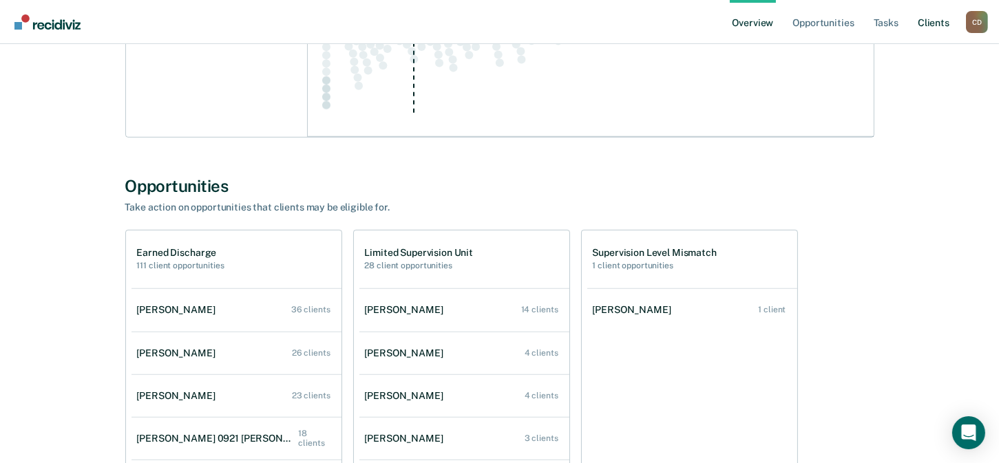
click at [924, 21] on link "Client s" at bounding box center [933, 22] width 37 height 44
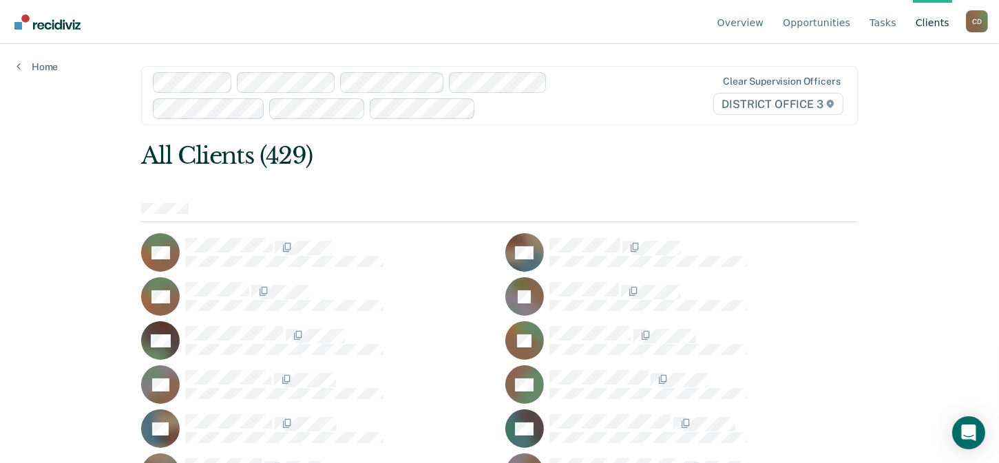
click at [822, 103] on span "DISTRICT OFFICE 3" at bounding box center [778, 104] width 130 height 22
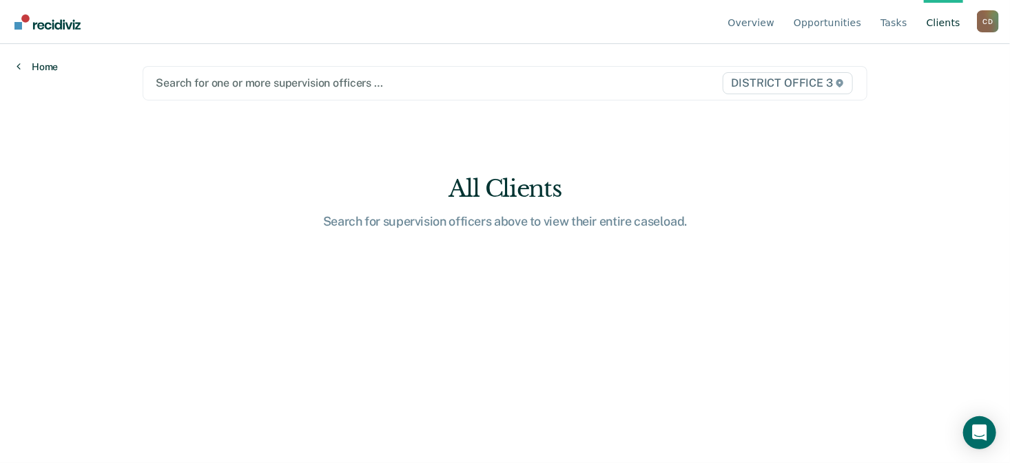
click at [28, 63] on link "Home" at bounding box center [37, 67] width 41 height 12
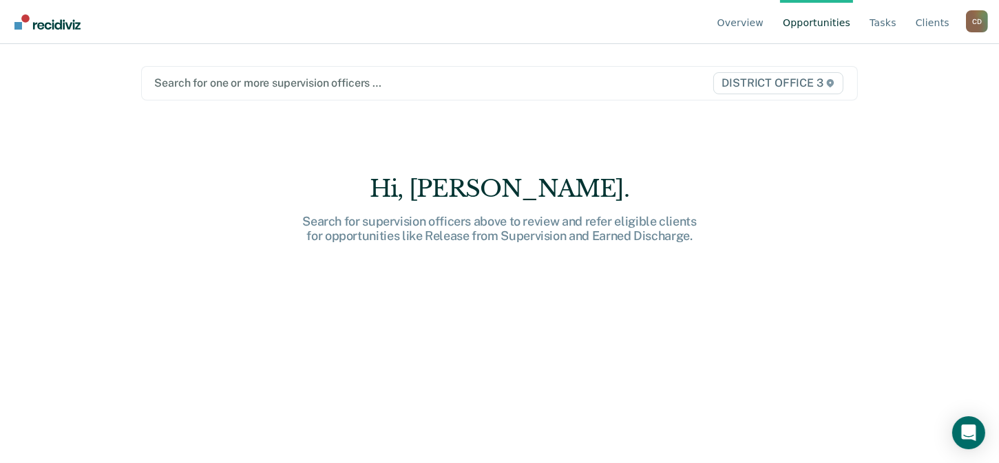
click at [14, 20] on img "Go to Recidiviz Home" at bounding box center [47, 21] width 66 height 15
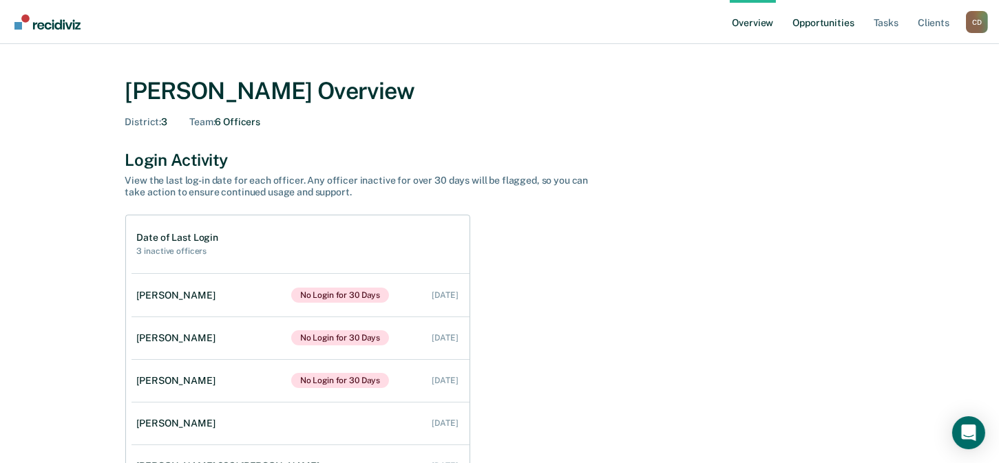
click at [824, 22] on link "Opportunities" at bounding box center [823, 22] width 67 height 44
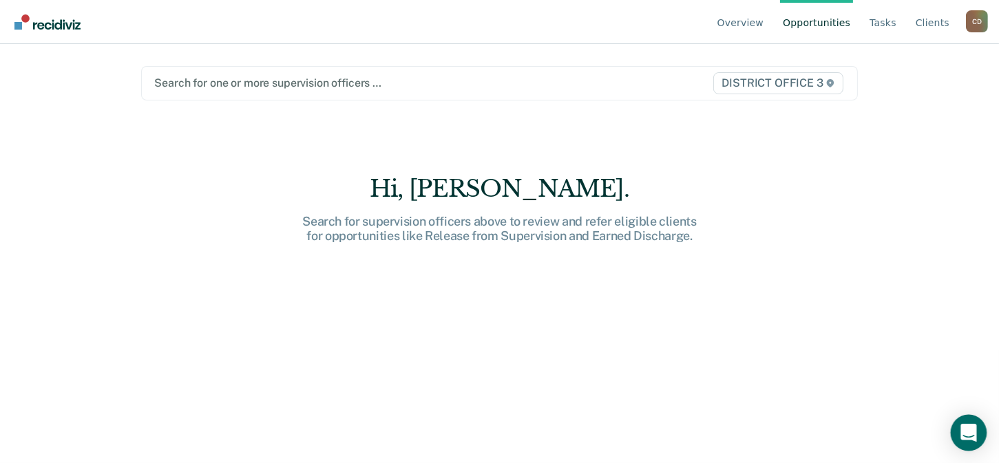
click at [978, 439] on div "Open Intercom Messenger" at bounding box center [969, 433] width 37 height 37
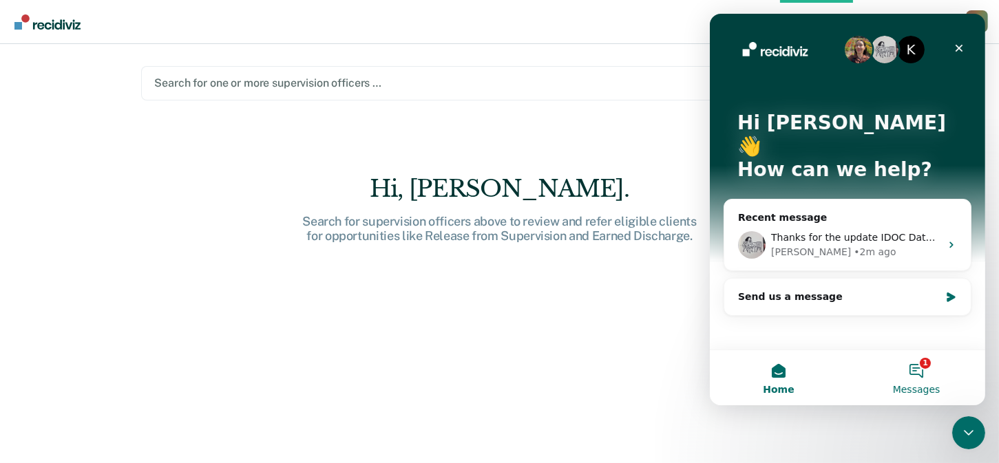
click at [931, 374] on button "1 Messages" at bounding box center [916, 378] width 138 height 55
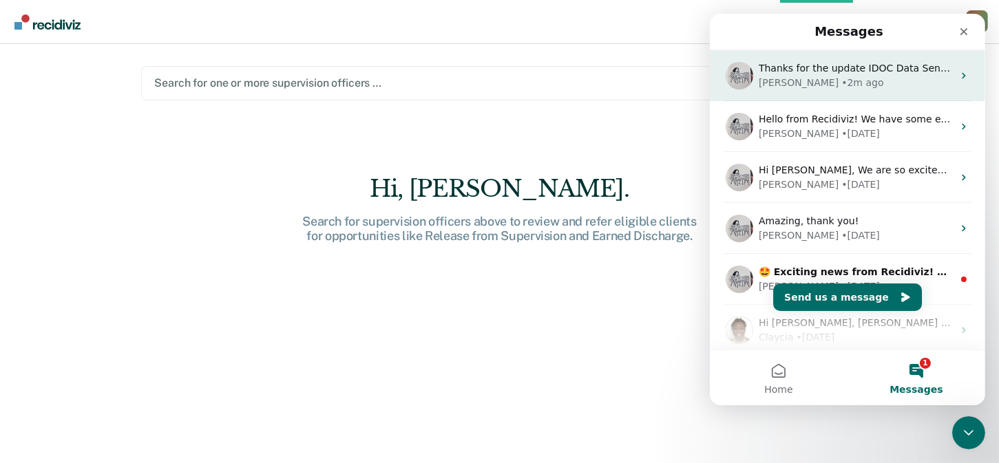
click at [841, 76] on div "• 2m ago" at bounding box center [862, 83] width 42 height 14
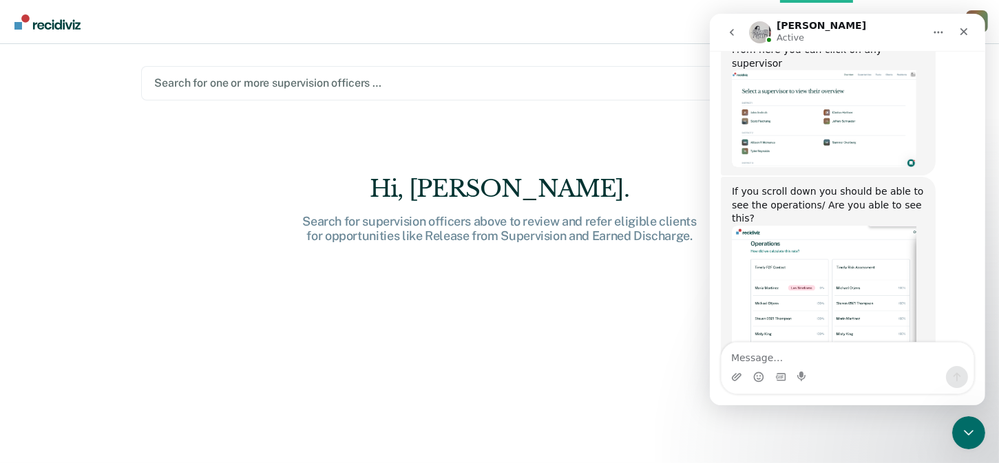
scroll to position [557, 0]
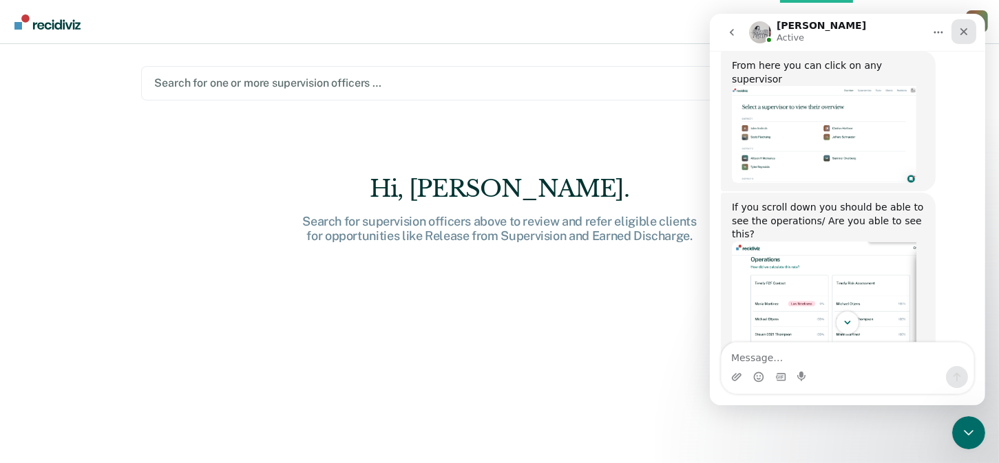
click at [962, 33] on icon "Close" at bounding box center [964, 32] width 8 height 8
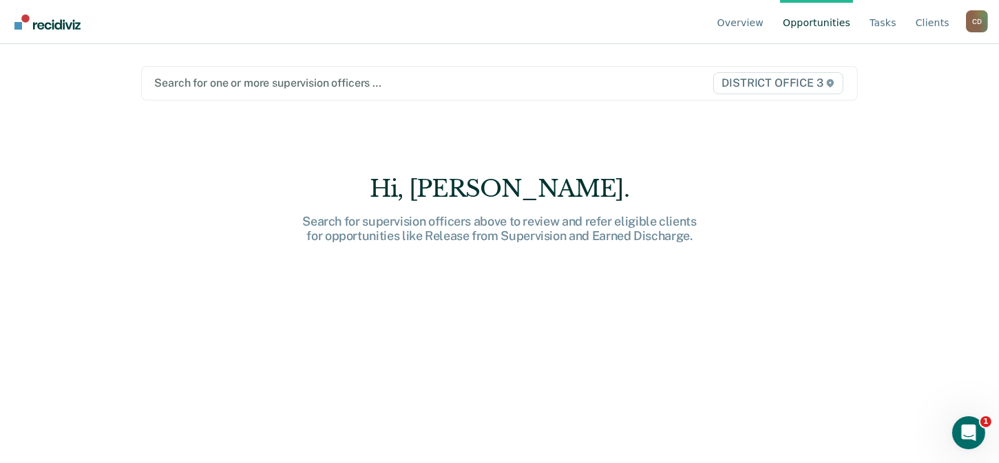
scroll to position [764, 0]
